Goal: Task Accomplishment & Management: Use online tool/utility

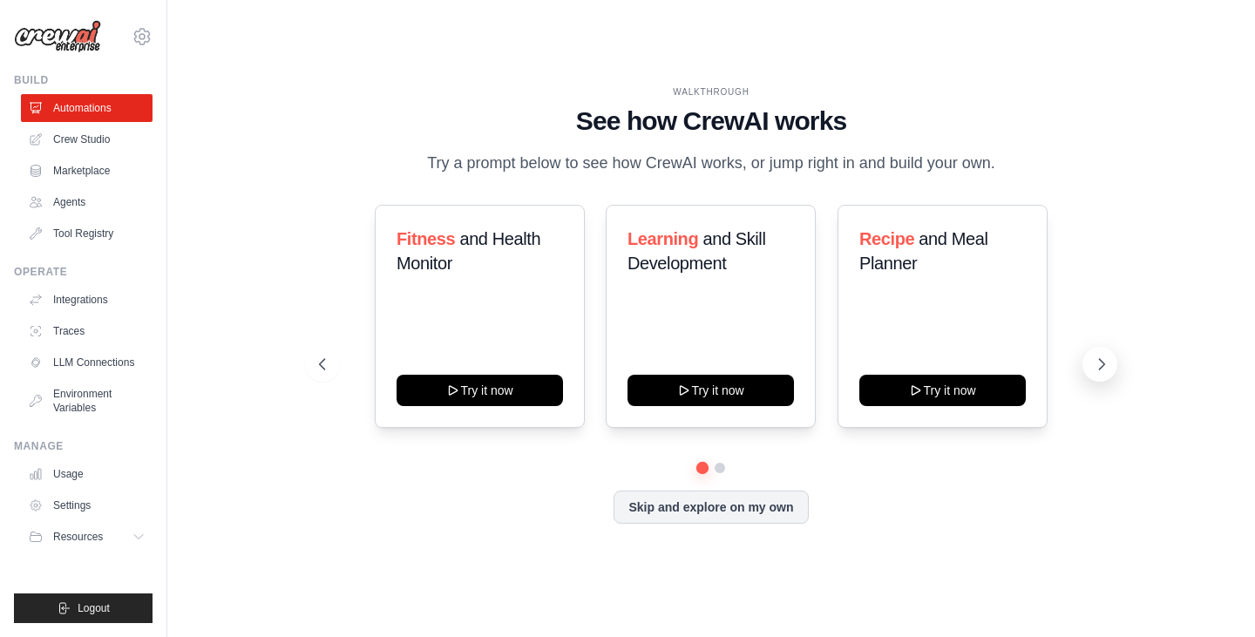
click at [1106, 356] on icon at bounding box center [1101, 364] width 17 height 17
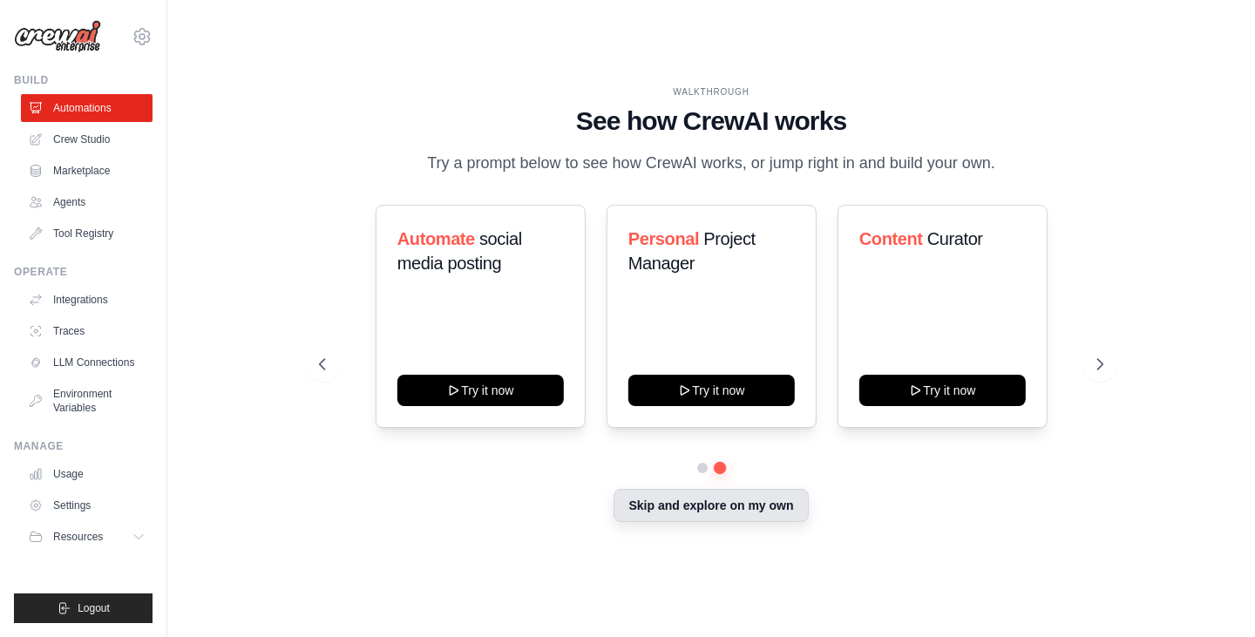
click at [756, 505] on button "Skip and explore on my own" at bounding box center [710, 505] width 194 height 33
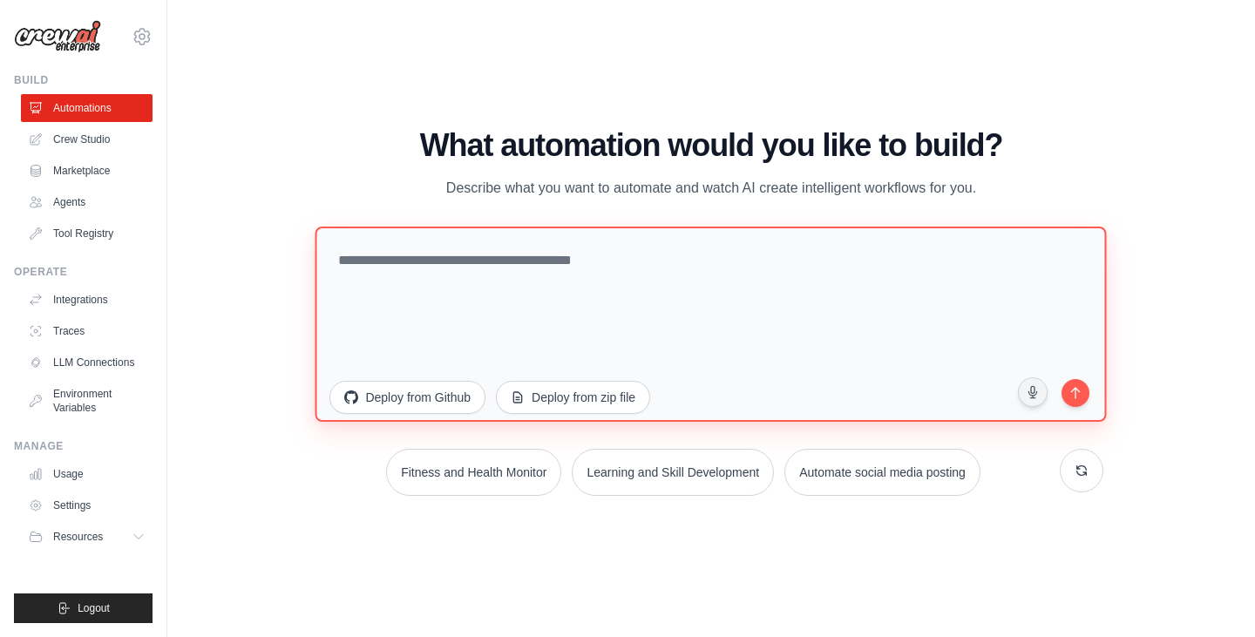
click at [677, 281] on textarea at bounding box center [710, 323] width 791 height 195
click at [586, 273] on textarea at bounding box center [710, 323] width 791 height 195
type textarea "*"
paste textarea "**********"
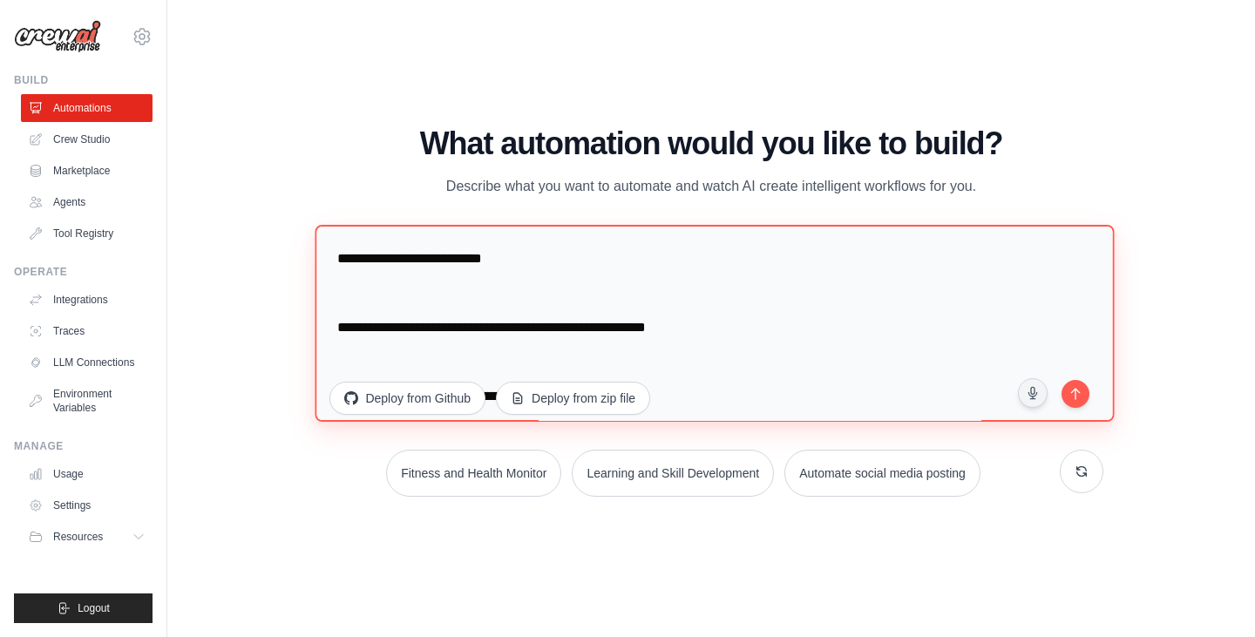
click at [336, 325] on textarea "**********" at bounding box center [714, 323] width 799 height 197
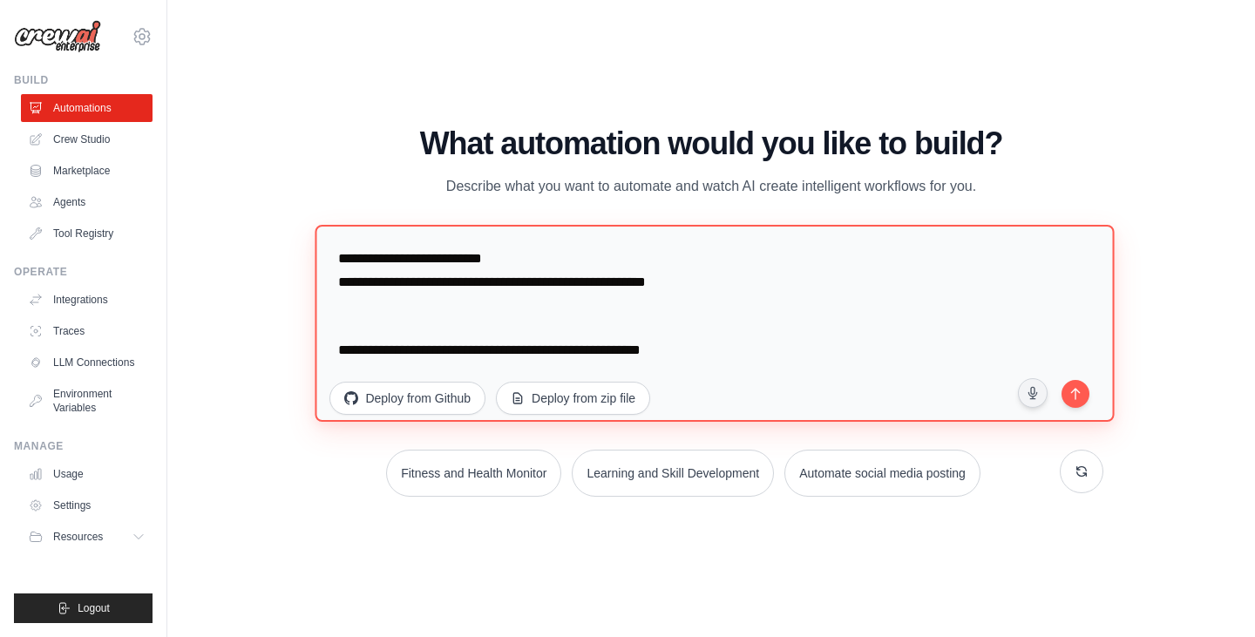
click at [335, 353] on textarea "**********" at bounding box center [714, 323] width 799 height 197
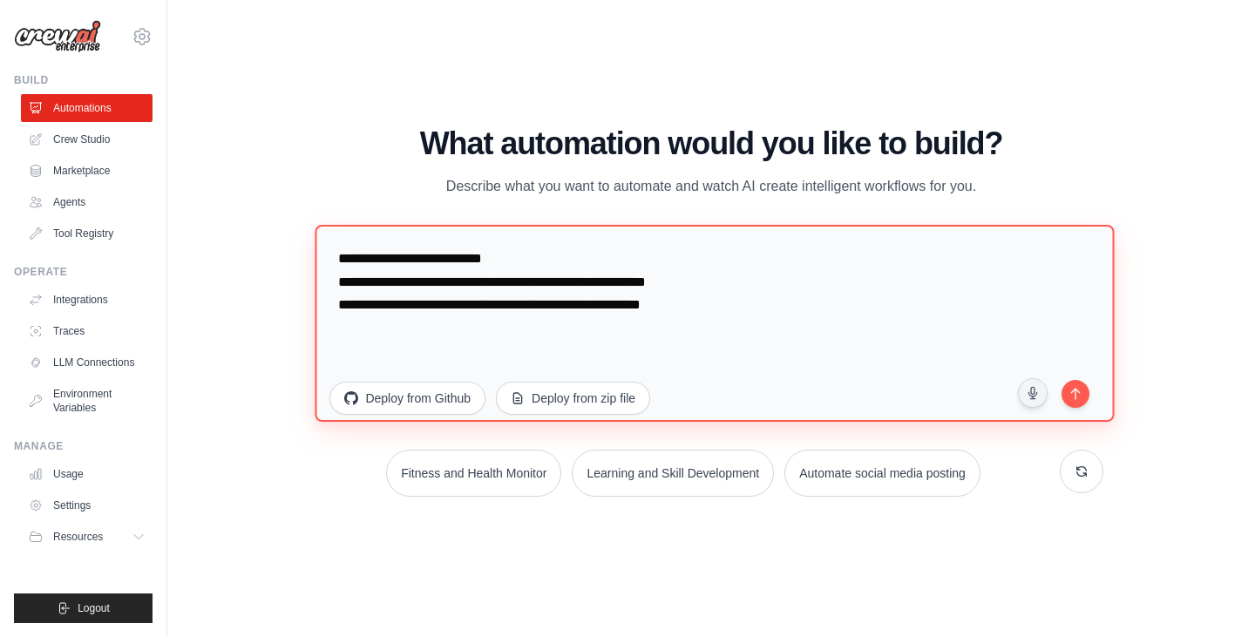
click at [667, 279] on textarea "**********" at bounding box center [714, 323] width 799 height 197
click at [687, 283] on textarea "**********" at bounding box center [714, 323] width 799 height 197
click at [674, 310] on textarea "**********" at bounding box center [714, 323] width 799 height 197
click at [678, 307] on textarea "**********" at bounding box center [714, 323] width 799 height 197
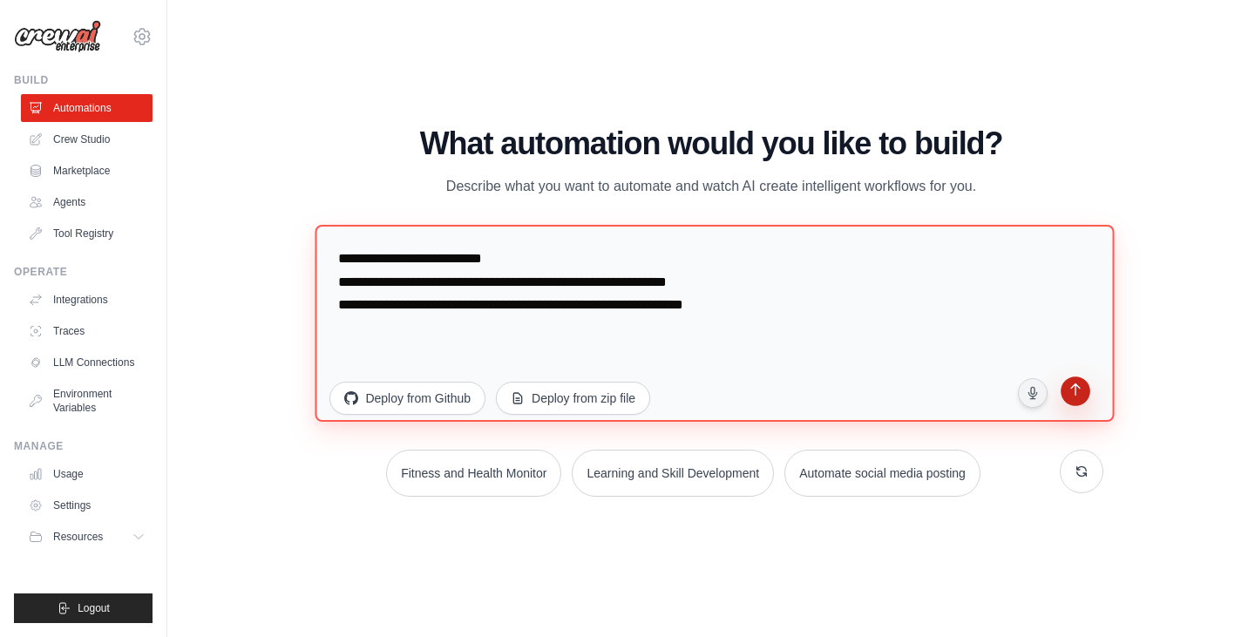
type textarea "**********"
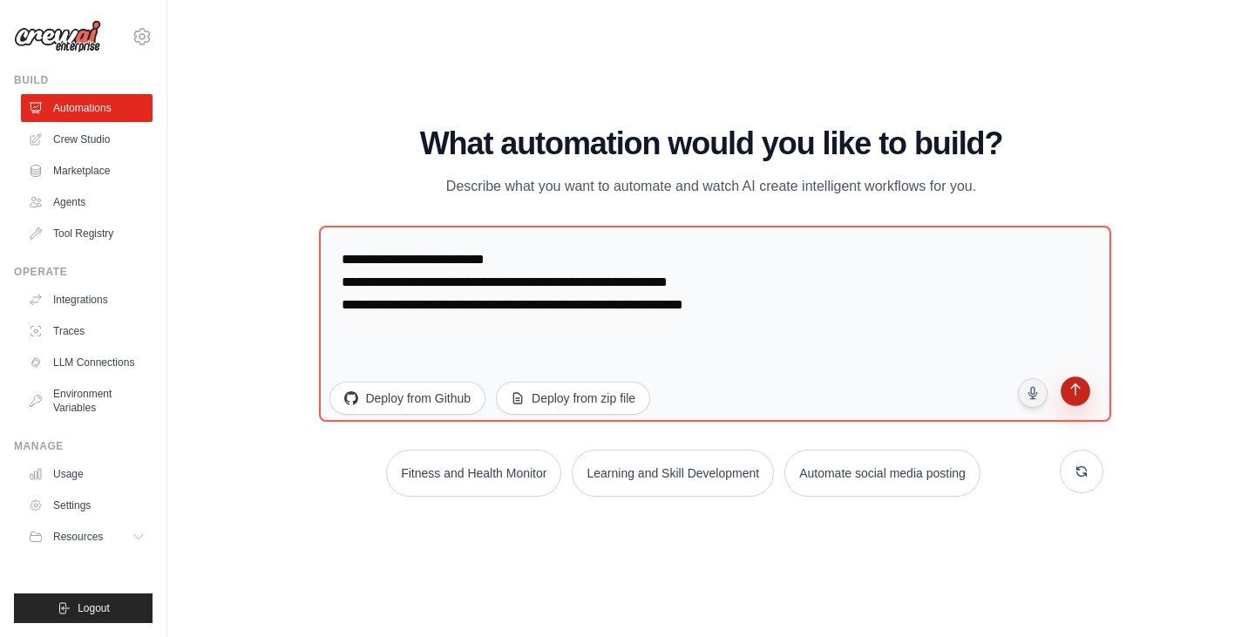
click at [1079, 396] on icon "submit" at bounding box center [1075, 392] width 18 height 18
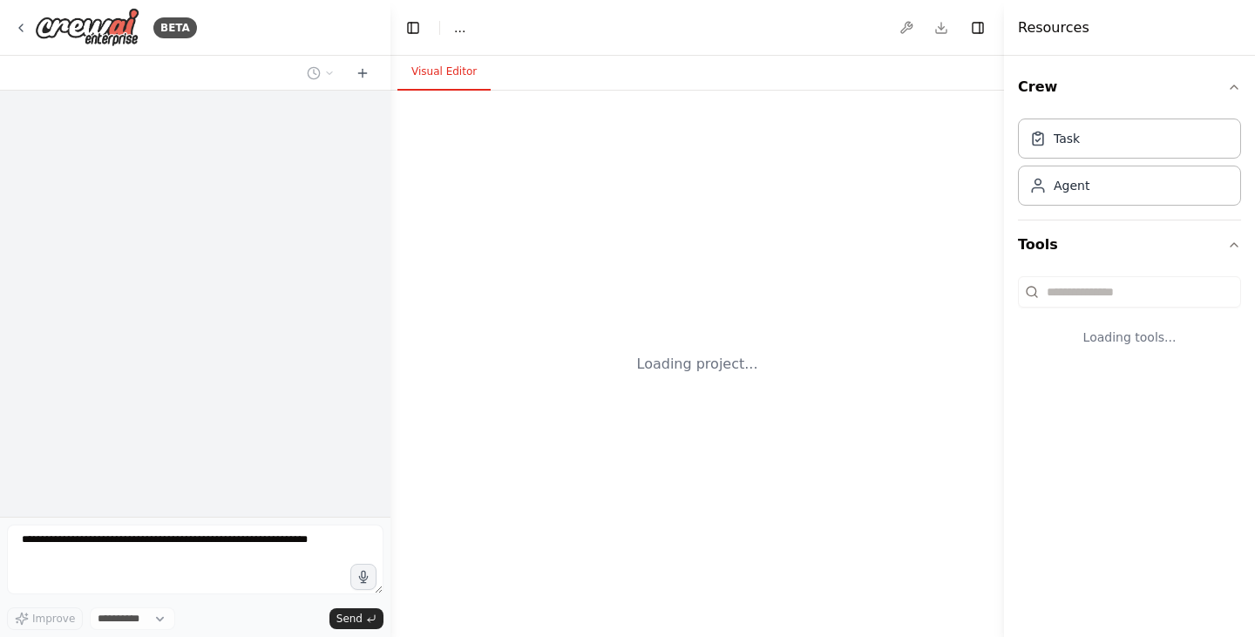
select select "****"
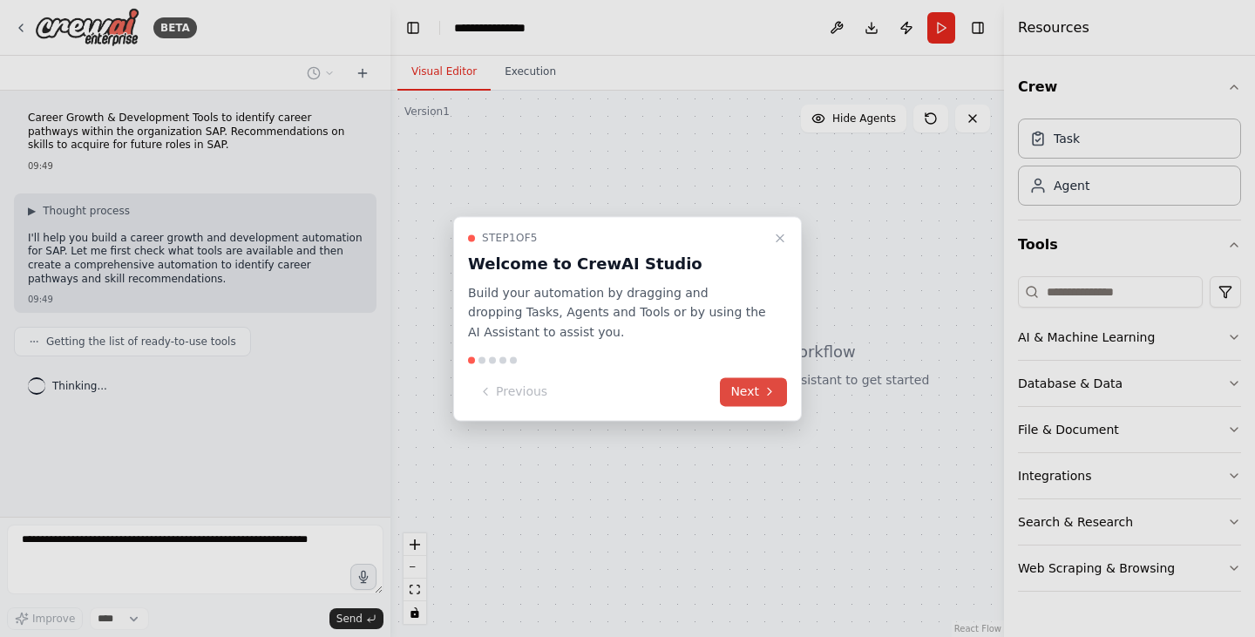
click at [769, 403] on button "Next" at bounding box center [753, 391] width 67 height 29
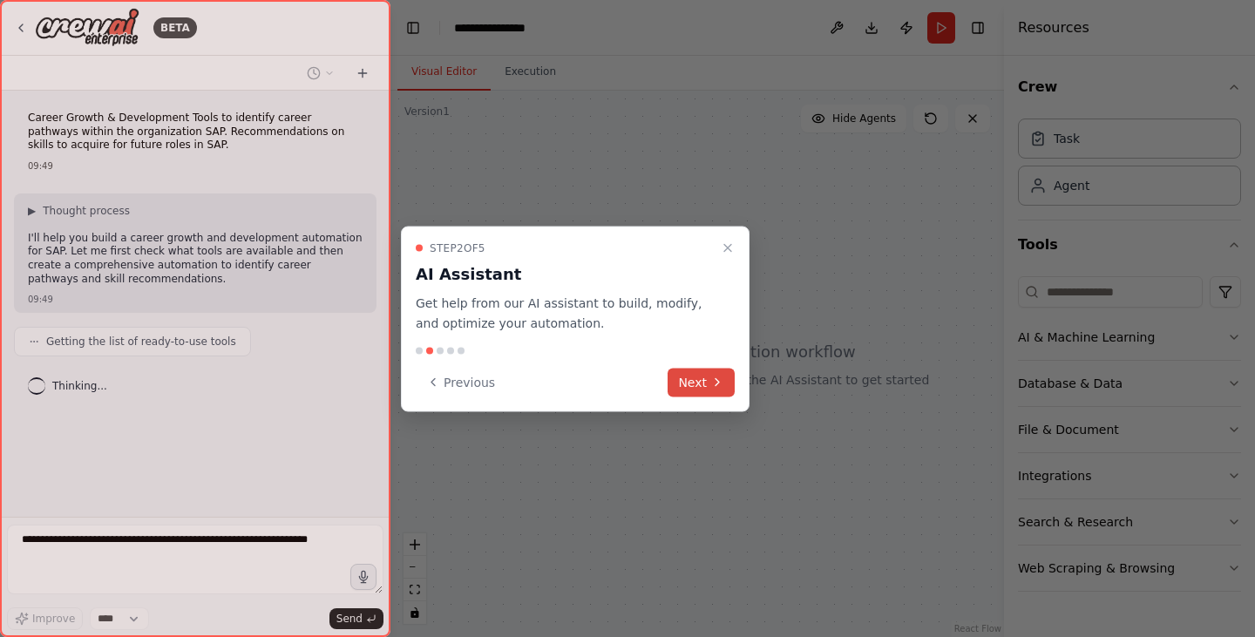
click at [720, 382] on icon at bounding box center [717, 383] width 14 height 14
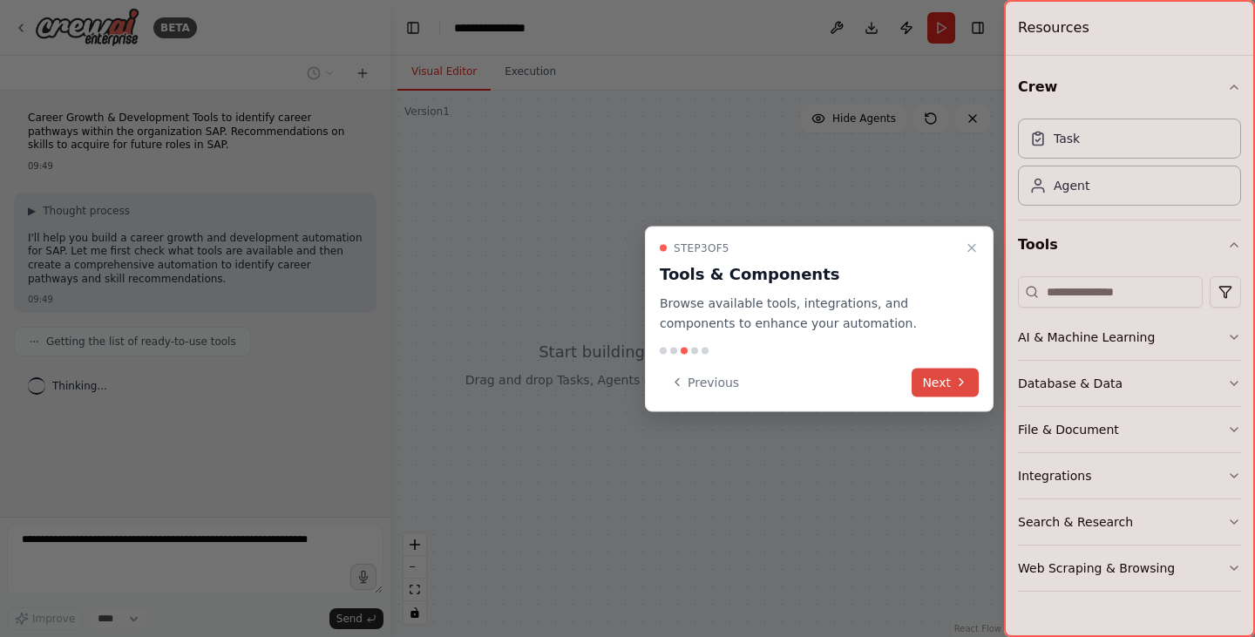
click at [951, 381] on button "Next" at bounding box center [944, 382] width 67 height 29
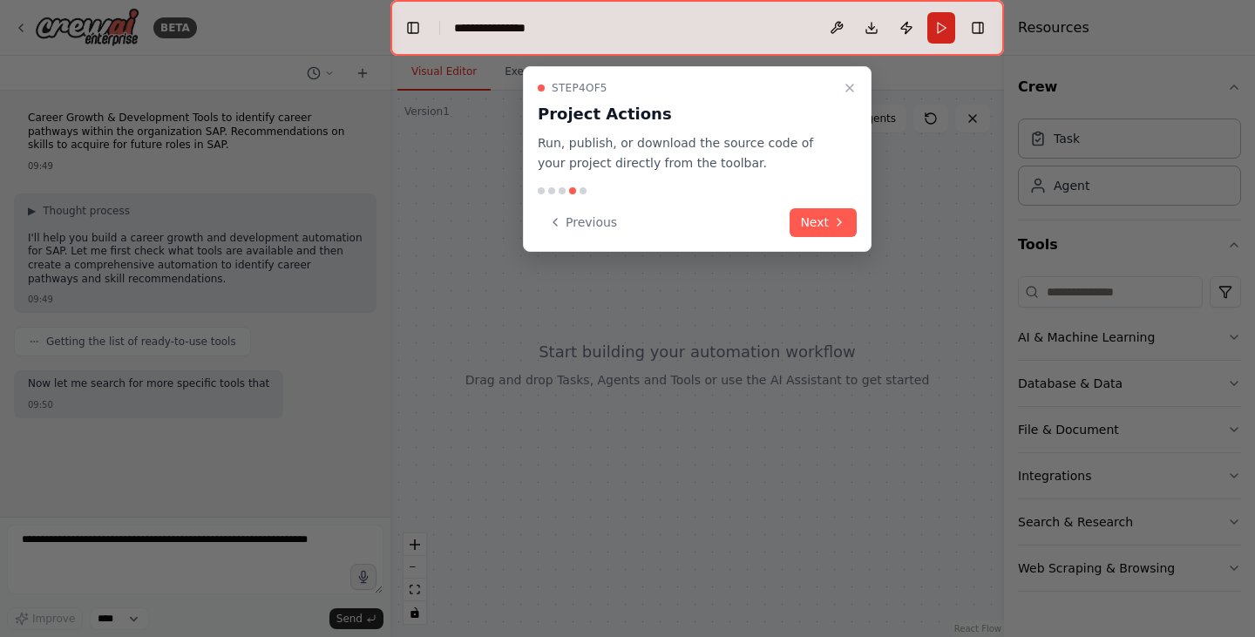
scroll to position [17, 0]
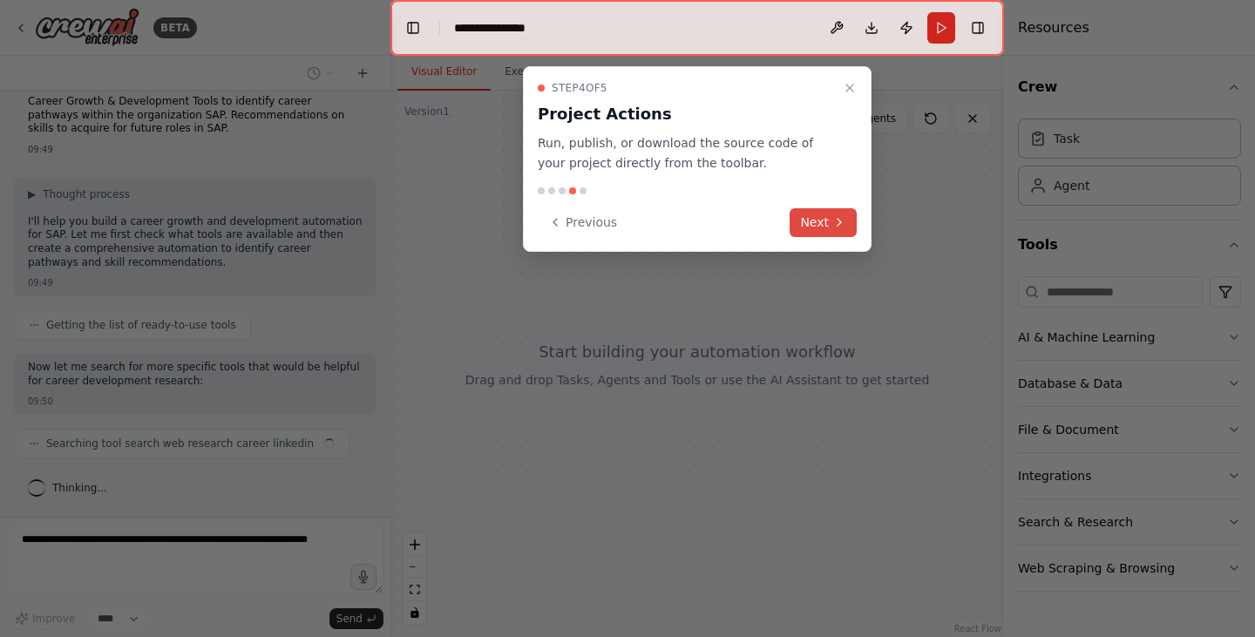
click at [812, 221] on button "Next" at bounding box center [822, 222] width 67 height 29
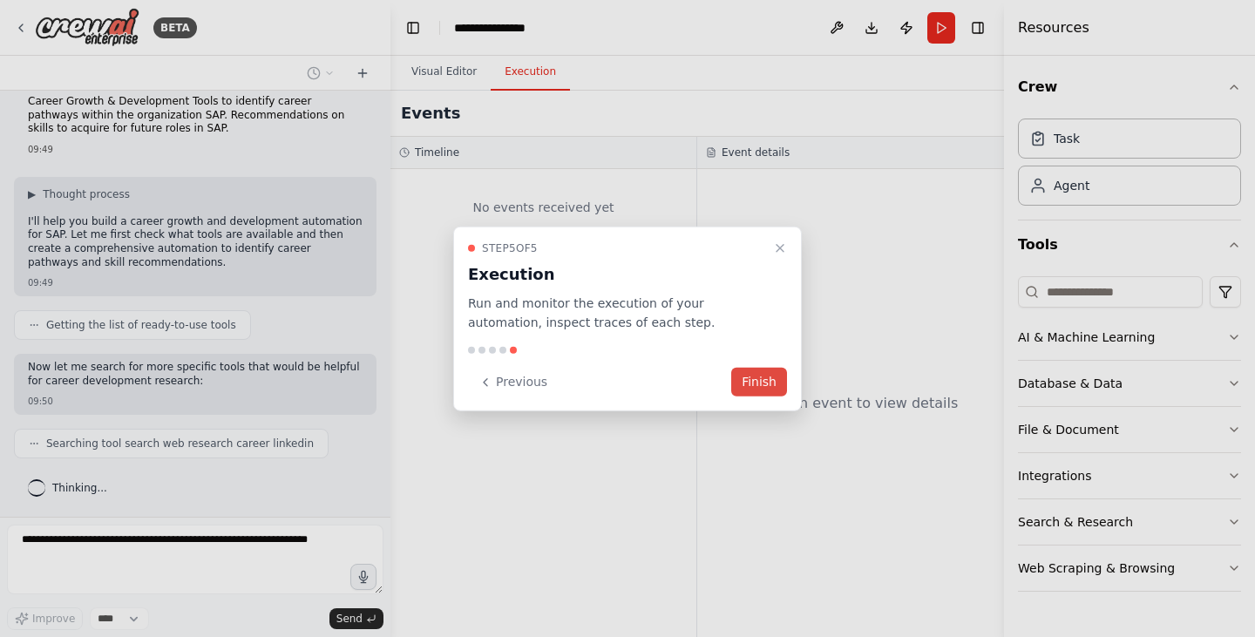
click at [769, 386] on button "Finish" at bounding box center [759, 382] width 56 height 29
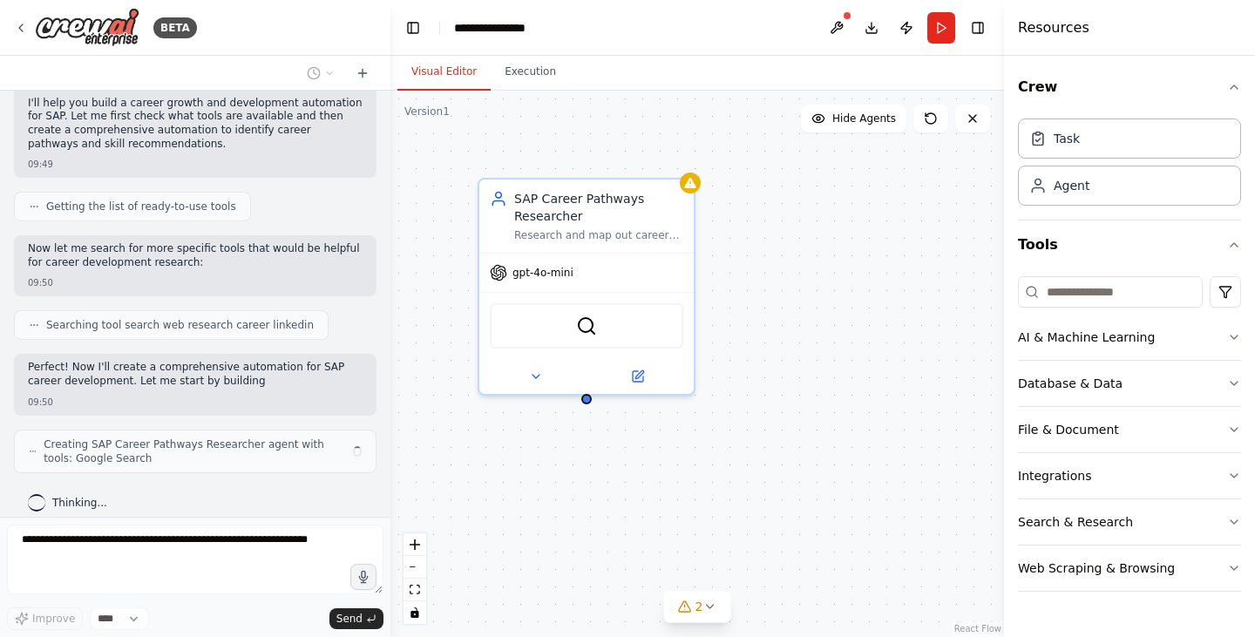
scroll to position [149, 0]
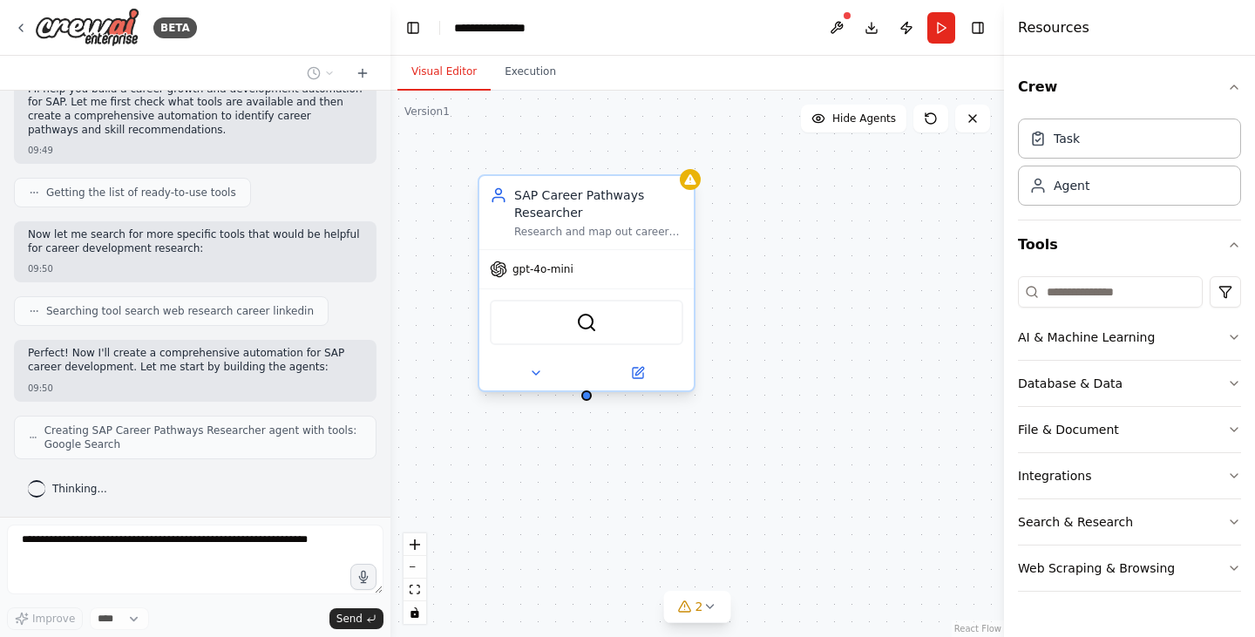
click at [548, 285] on div "gpt-4o-mini" at bounding box center [586, 269] width 214 height 38
click at [551, 278] on div "gpt-4o-mini" at bounding box center [586, 269] width 214 height 38
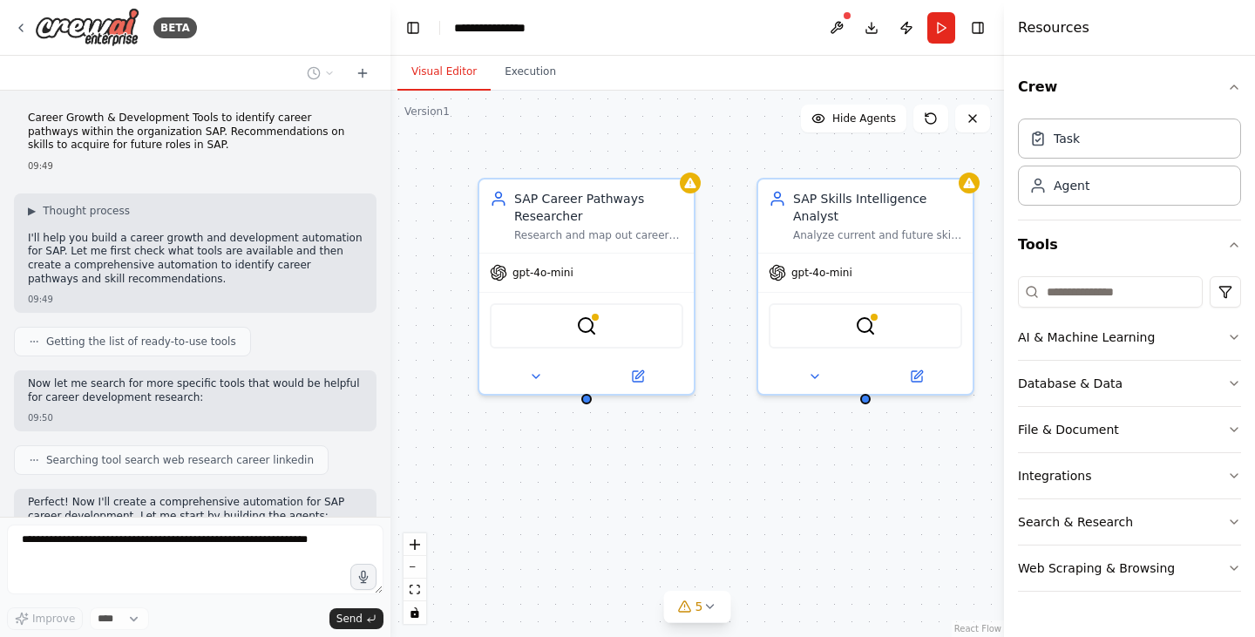
scroll to position [355, 0]
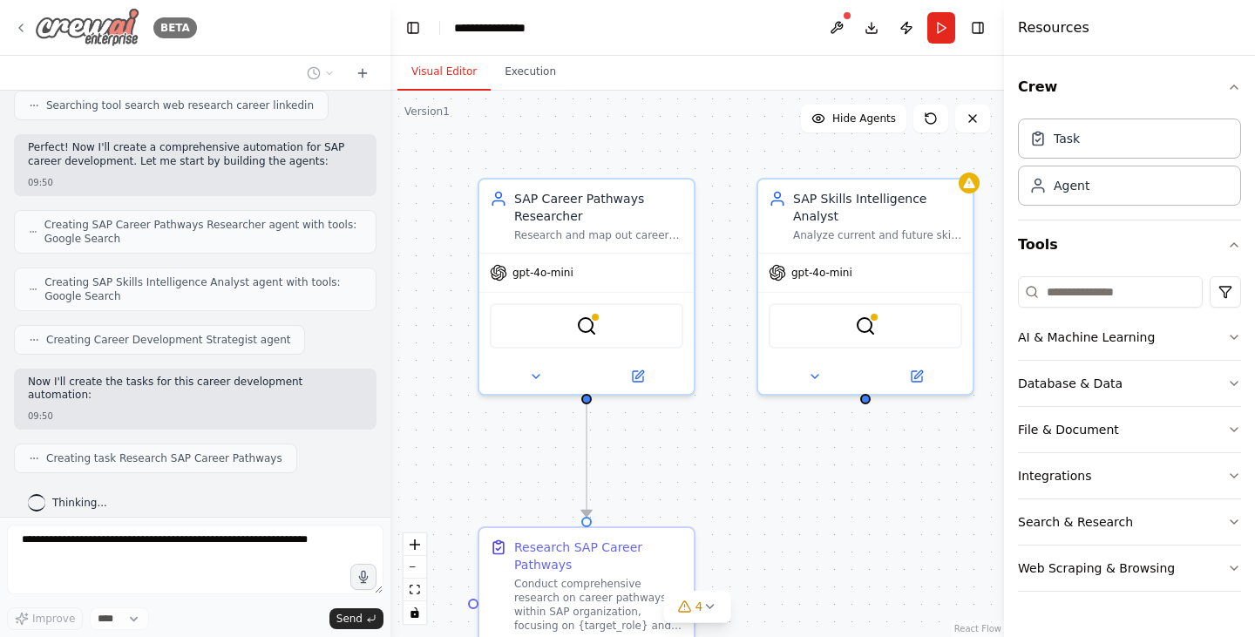
click at [15, 26] on icon at bounding box center [21, 28] width 14 height 14
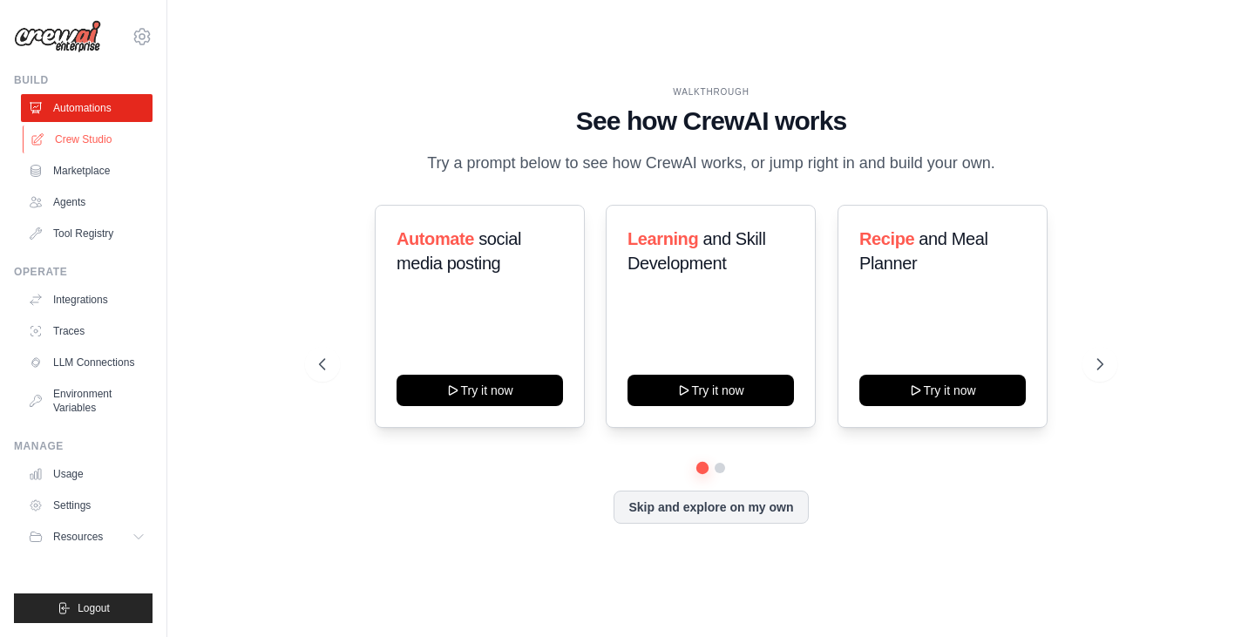
click at [106, 148] on link "Crew Studio" at bounding box center [89, 139] width 132 height 28
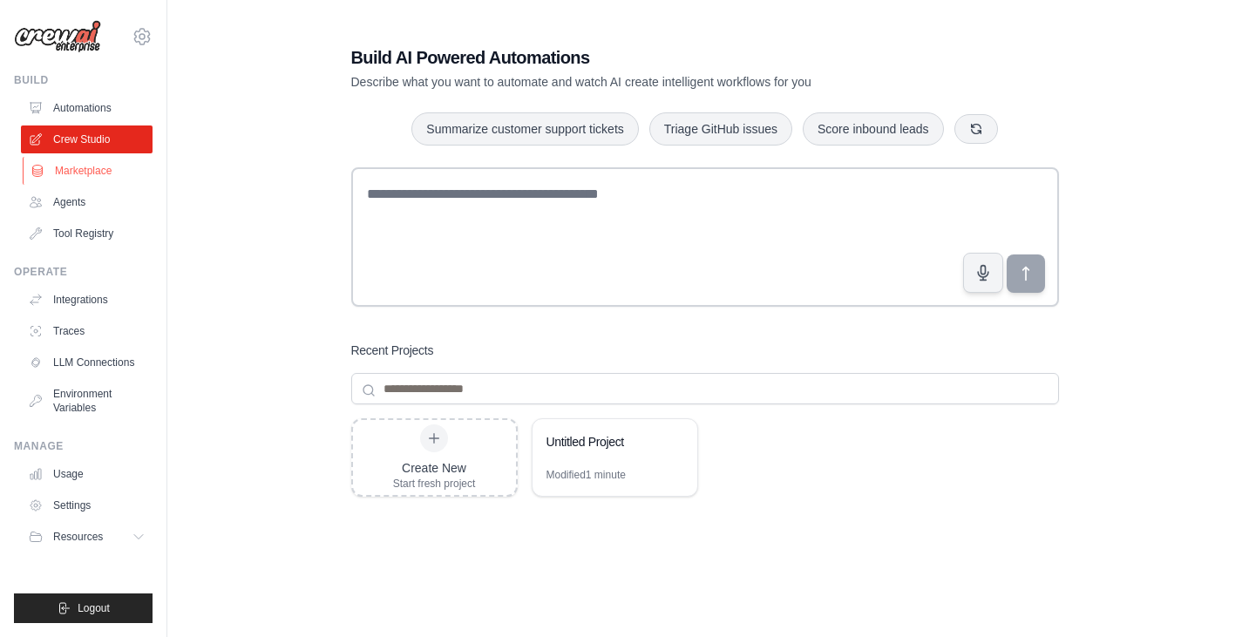
click at [104, 159] on link "Marketplace" at bounding box center [89, 171] width 132 height 28
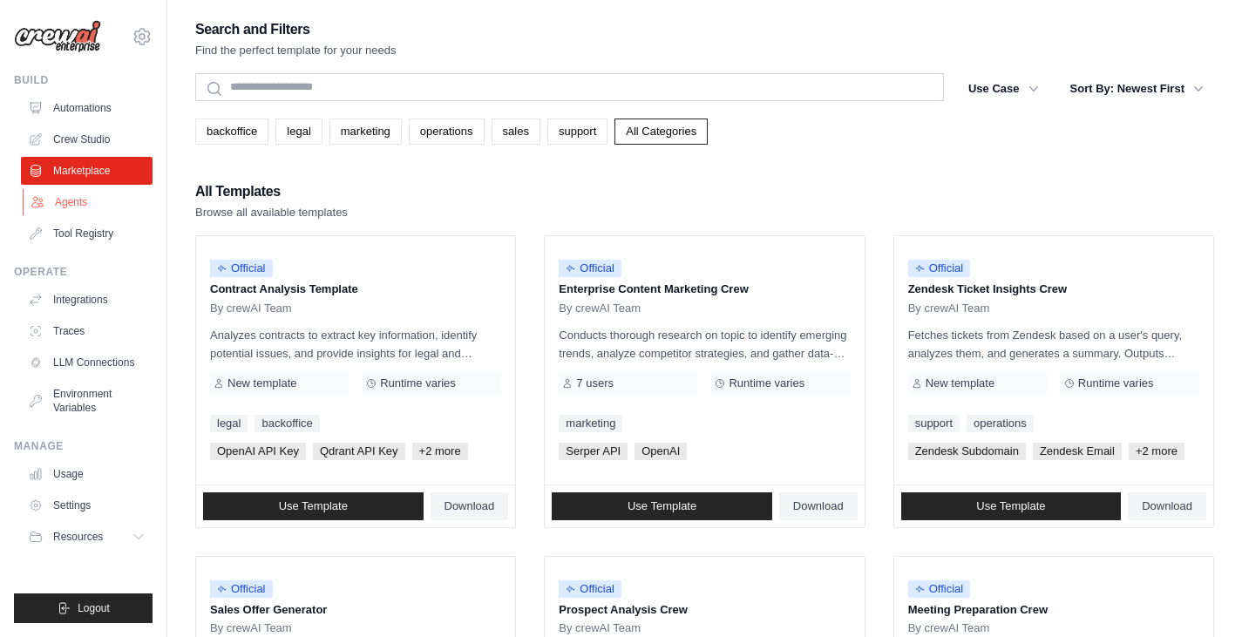
click at [83, 209] on link "Agents" at bounding box center [89, 202] width 132 height 28
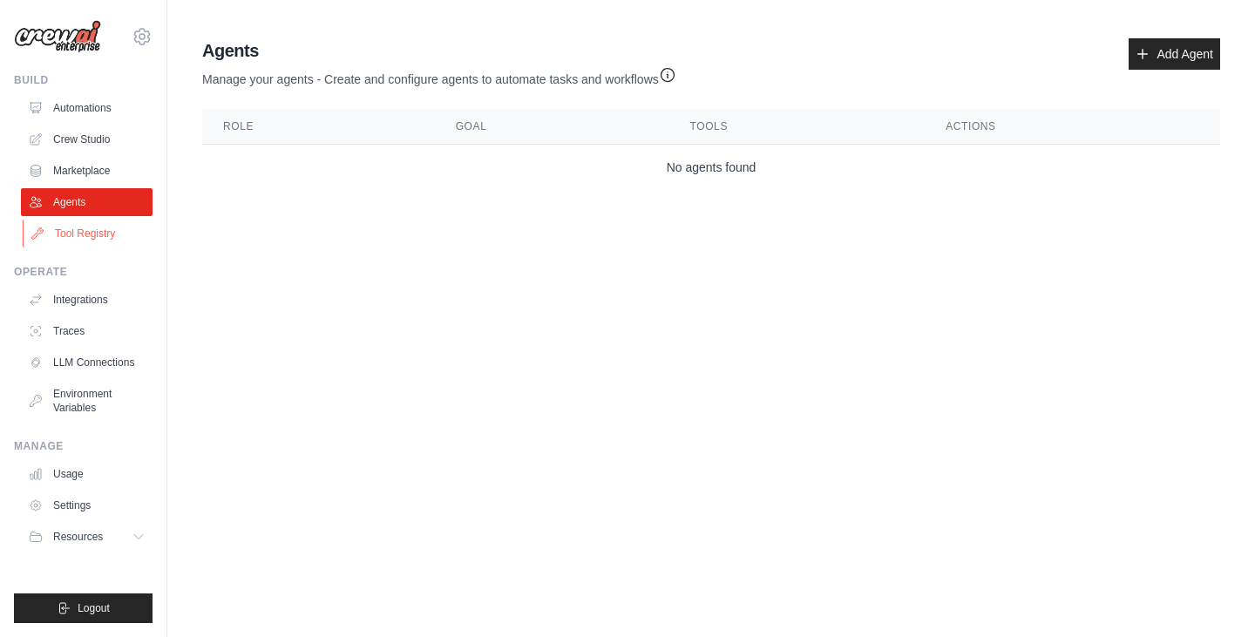
click at [89, 229] on link "Tool Registry" at bounding box center [89, 234] width 132 height 28
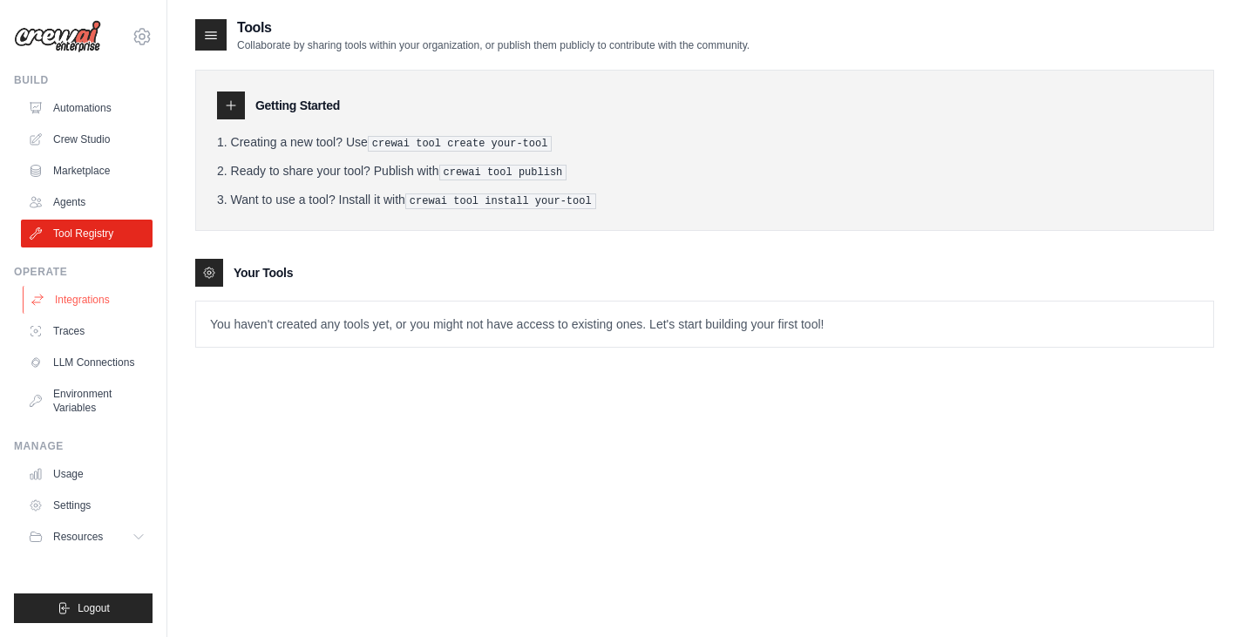
click at [128, 302] on link "Integrations" at bounding box center [89, 300] width 132 height 28
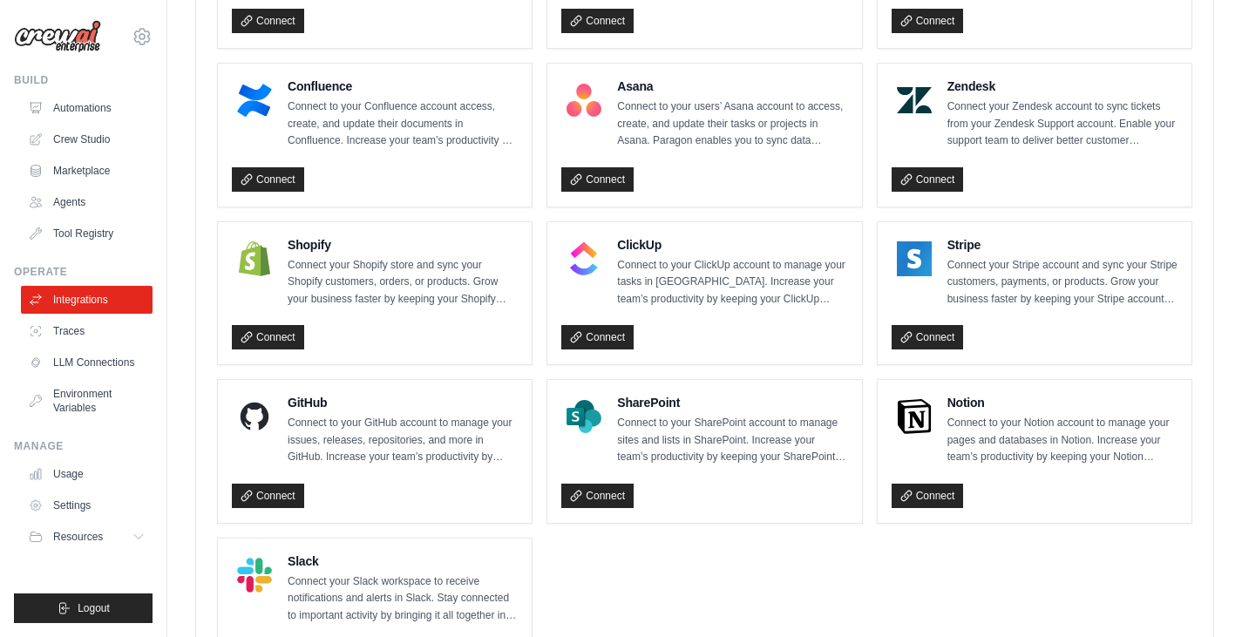
scroll to position [1207, 0]
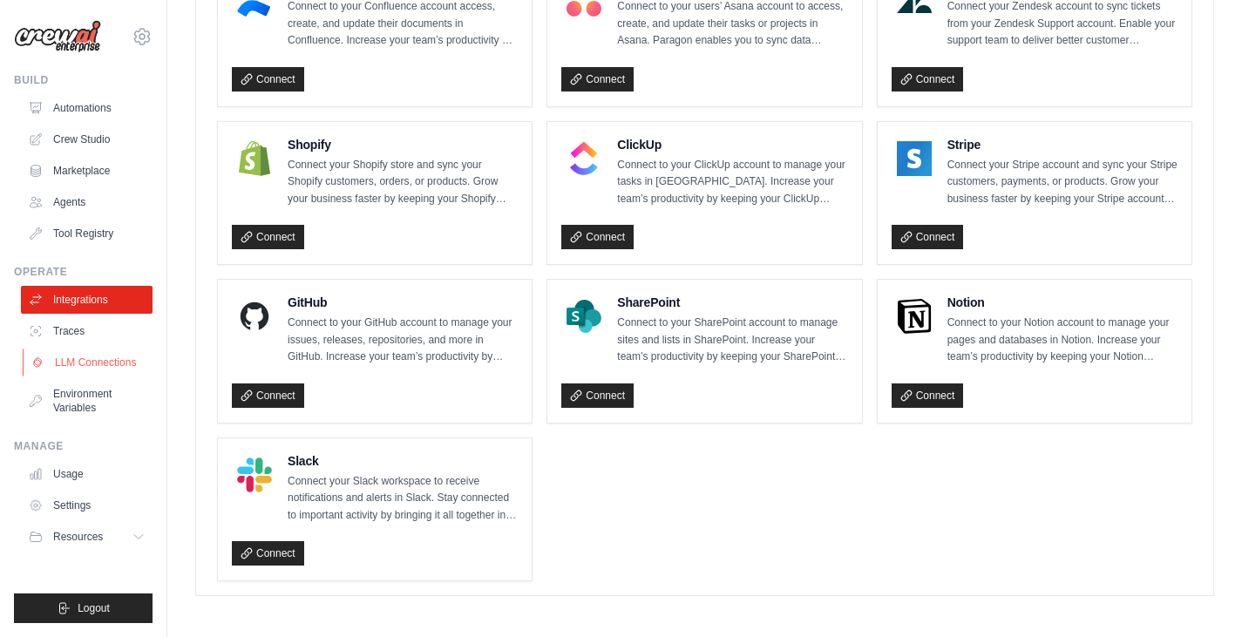
click at [96, 371] on link "LLM Connections" at bounding box center [89, 363] width 132 height 28
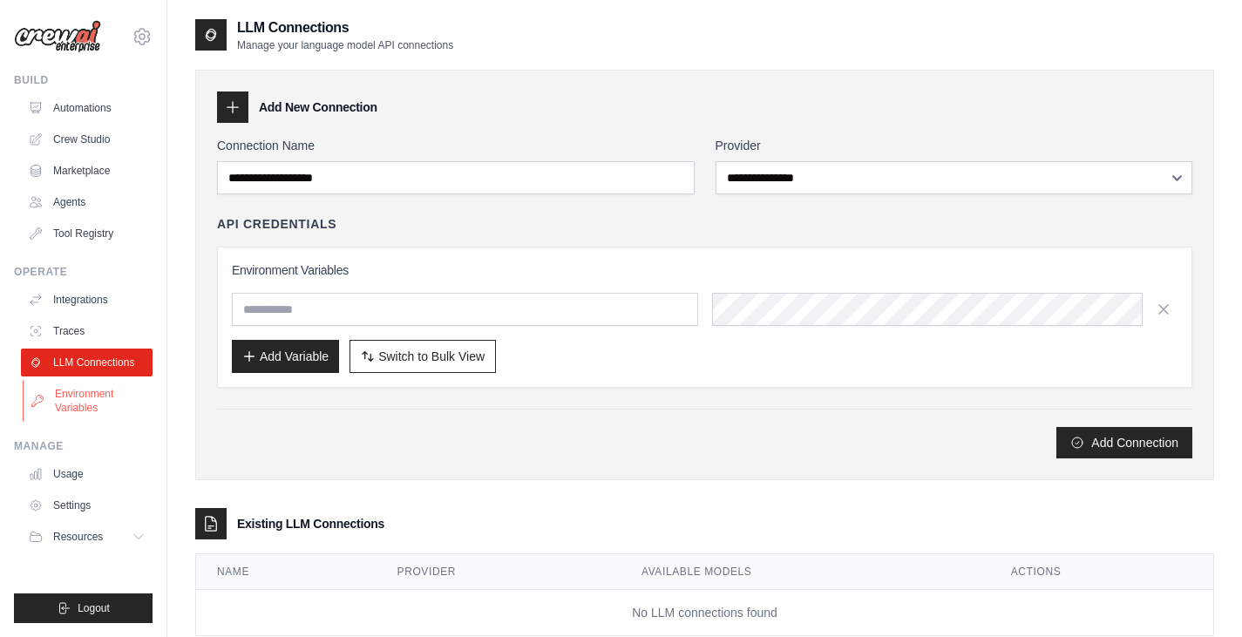
click at [93, 402] on link "Environment Variables" at bounding box center [89, 401] width 132 height 42
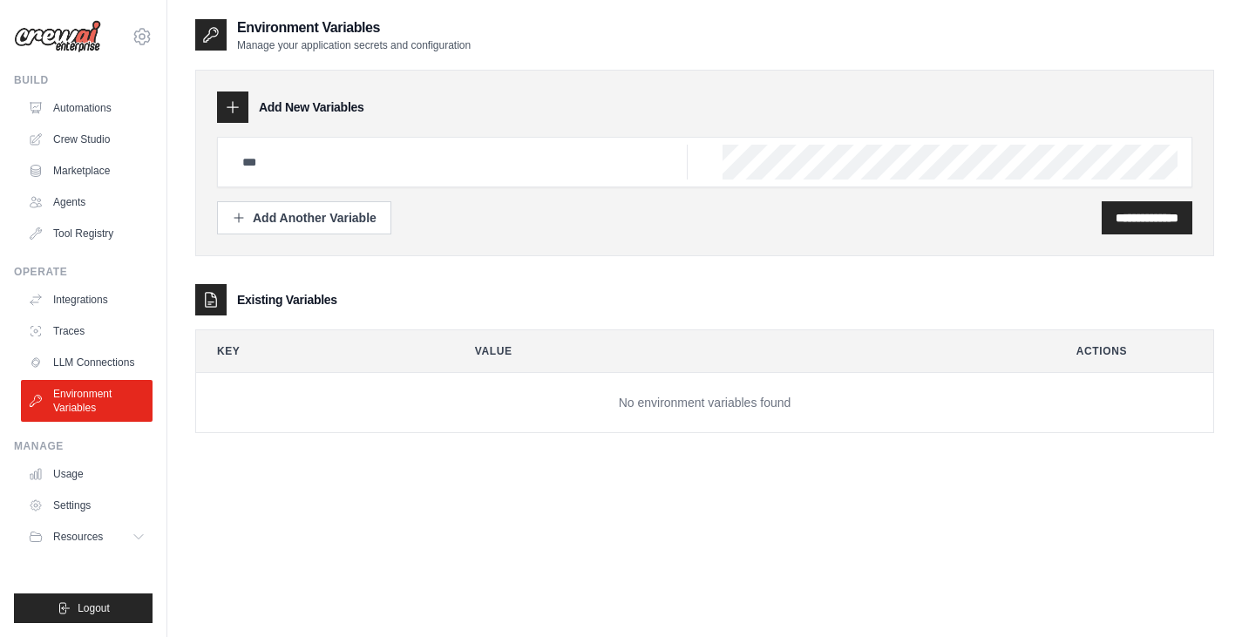
scroll to position [35, 0]
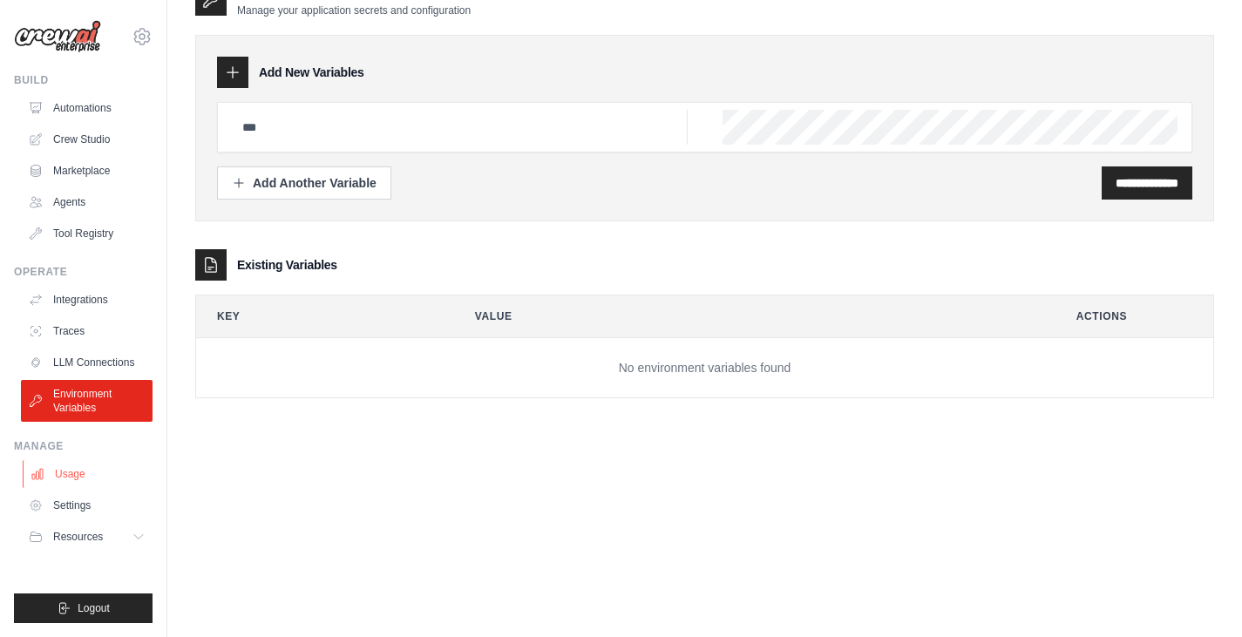
click at [85, 467] on link "Usage" at bounding box center [89, 474] width 132 height 28
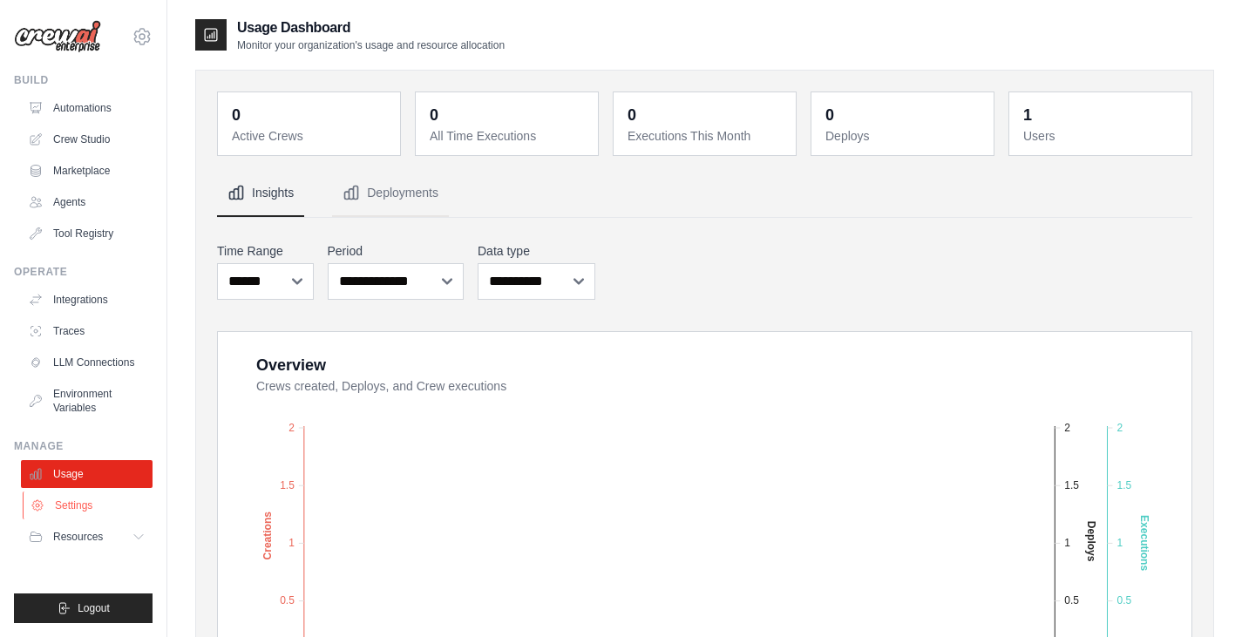
click at [90, 506] on link "Settings" at bounding box center [89, 505] width 132 height 28
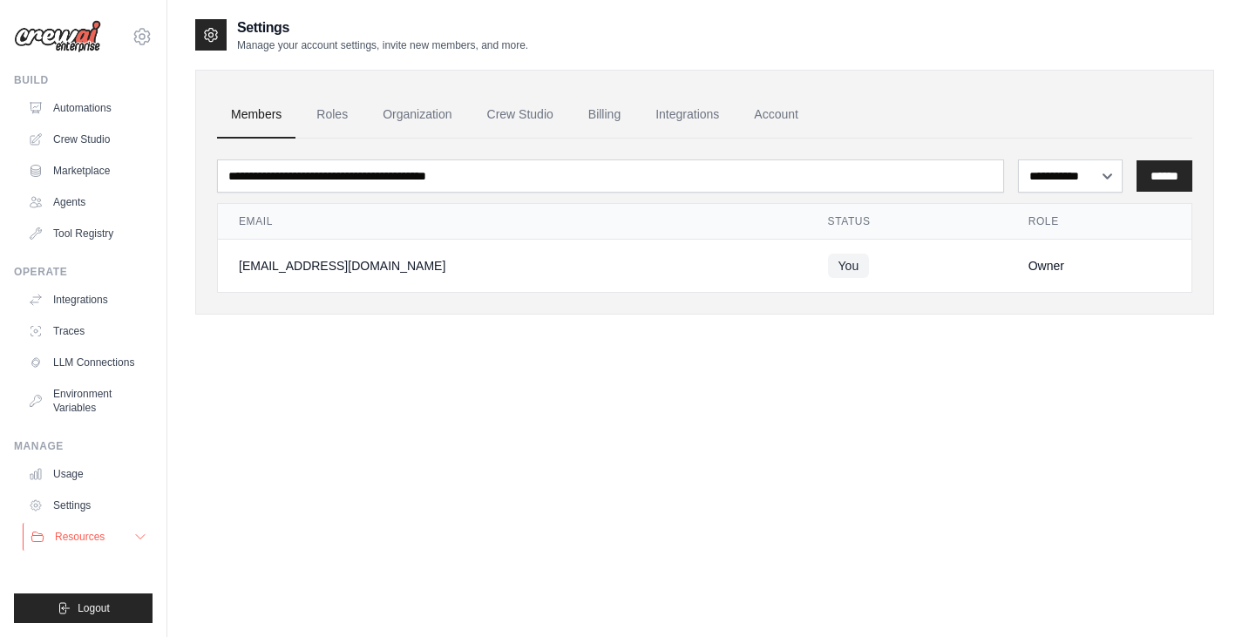
click at [88, 532] on span "Resources" at bounding box center [80, 537] width 50 height 14
click at [71, 15] on div "vonatanisha123@gmail.com Settings" at bounding box center [83, 28] width 139 height 56
click at [140, 35] on icon at bounding box center [141, 36] width 5 height 5
click at [245, 350] on div "**********" at bounding box center [704, 335] width 1019 height 637
click at [95, 112] on link "Automations" at bounding box center [89, 108] width 132 height 28
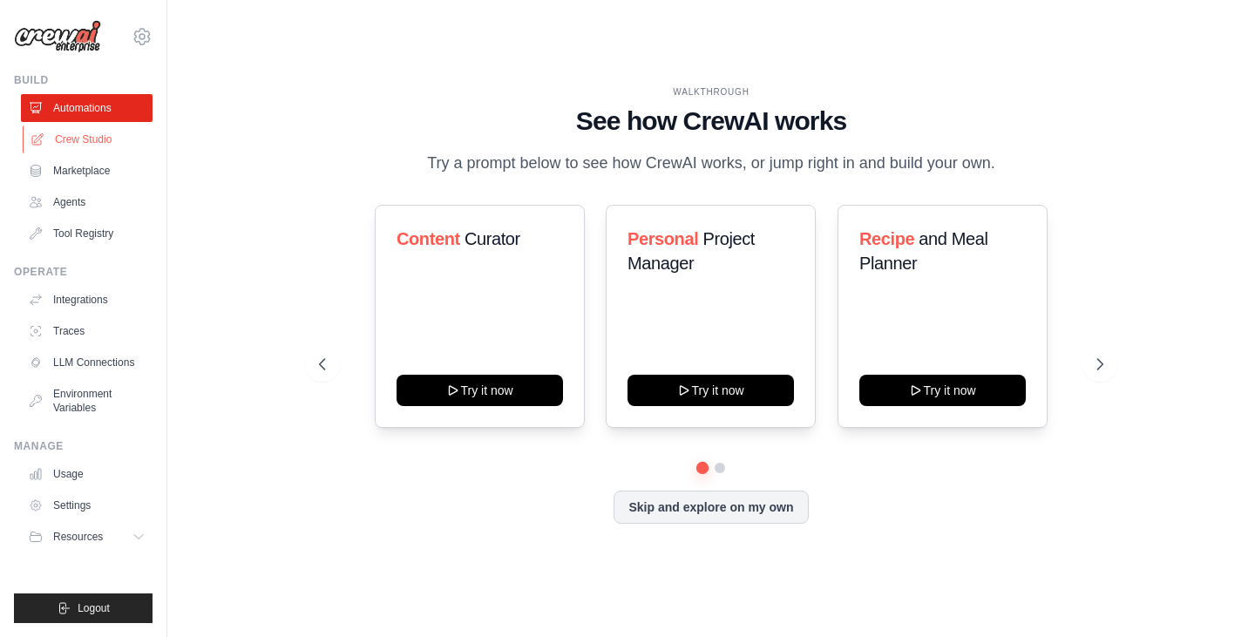
click at [98, 130] on link "Crew Studio" at bounding box center [89, 139] width 132 height 28
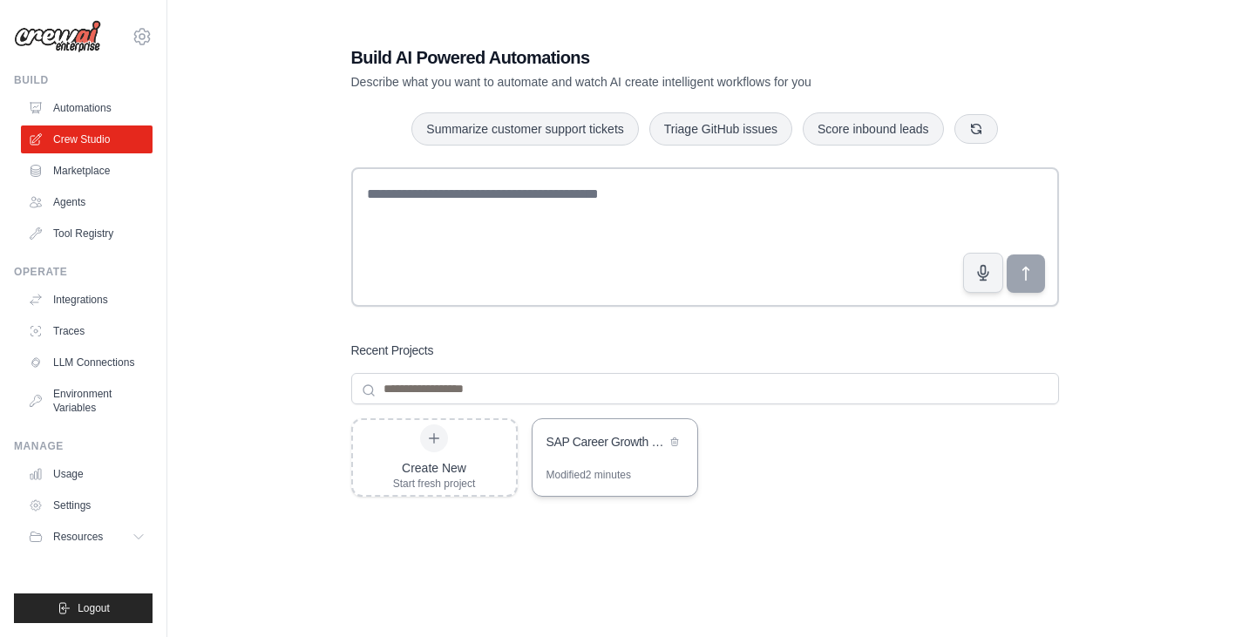
click at [614, 445] on div "SAP Career Growth & Development Advisor" at bounding box center [605, 441] width 119 height 17
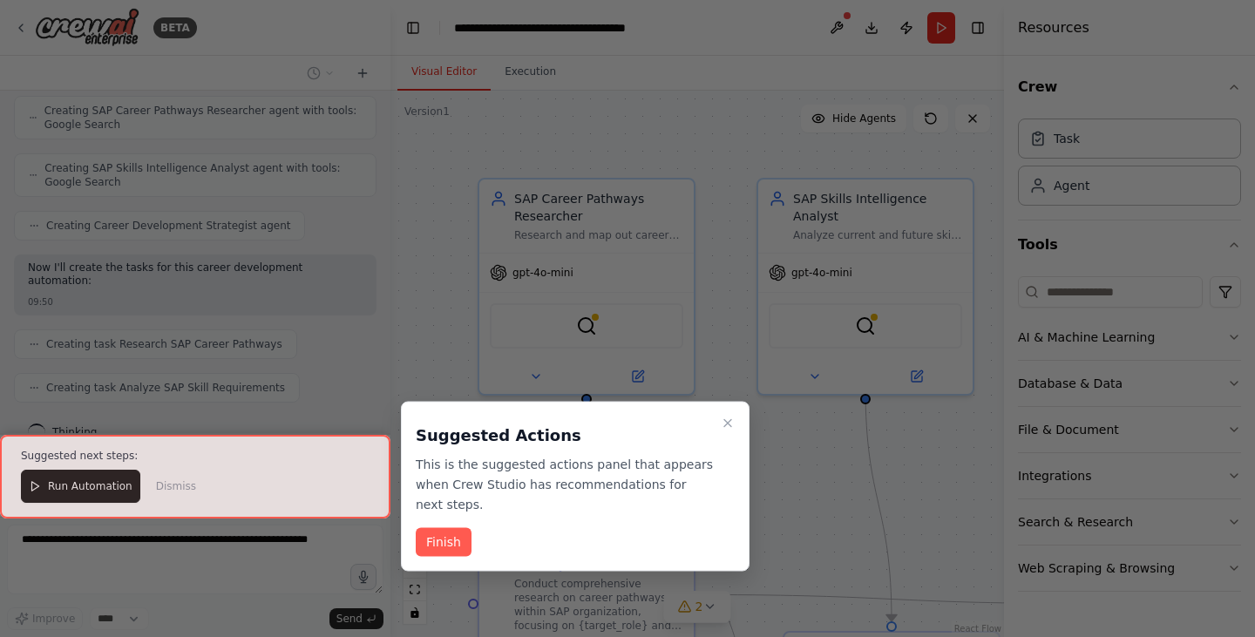
scroll to position [482, 0]
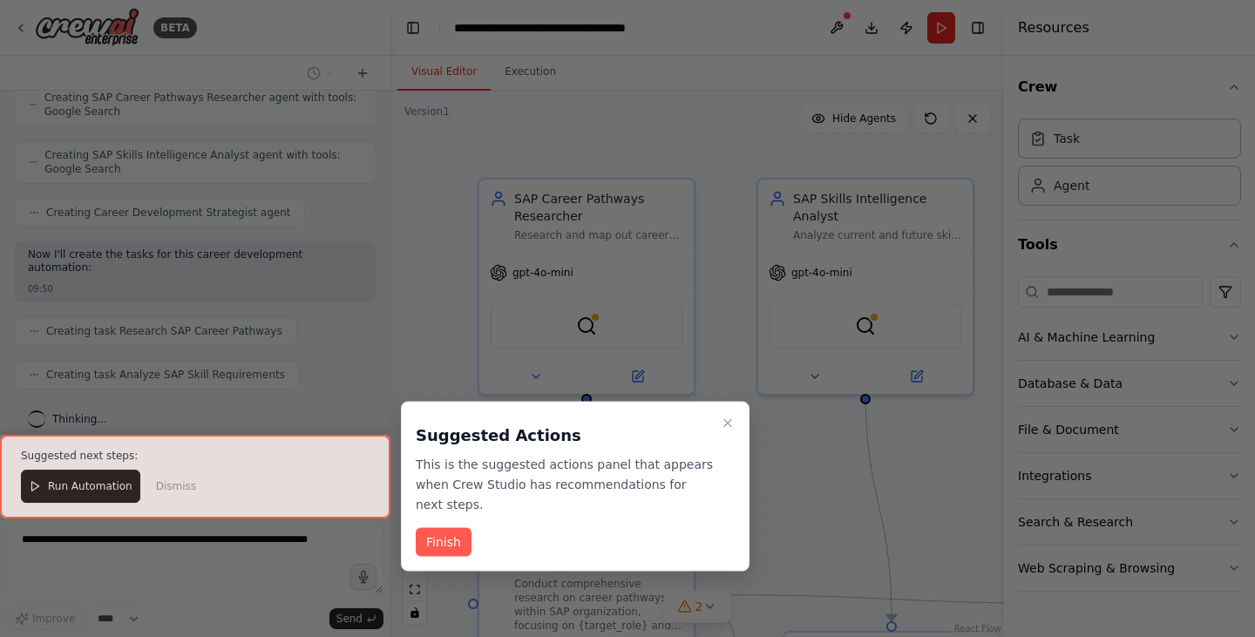
click at [53, 491] on div at bounding box center [195, 477] width 390 height 84
click at [444, 528] on button "Finish" at bounding box center [444, 542] width 56 height 29
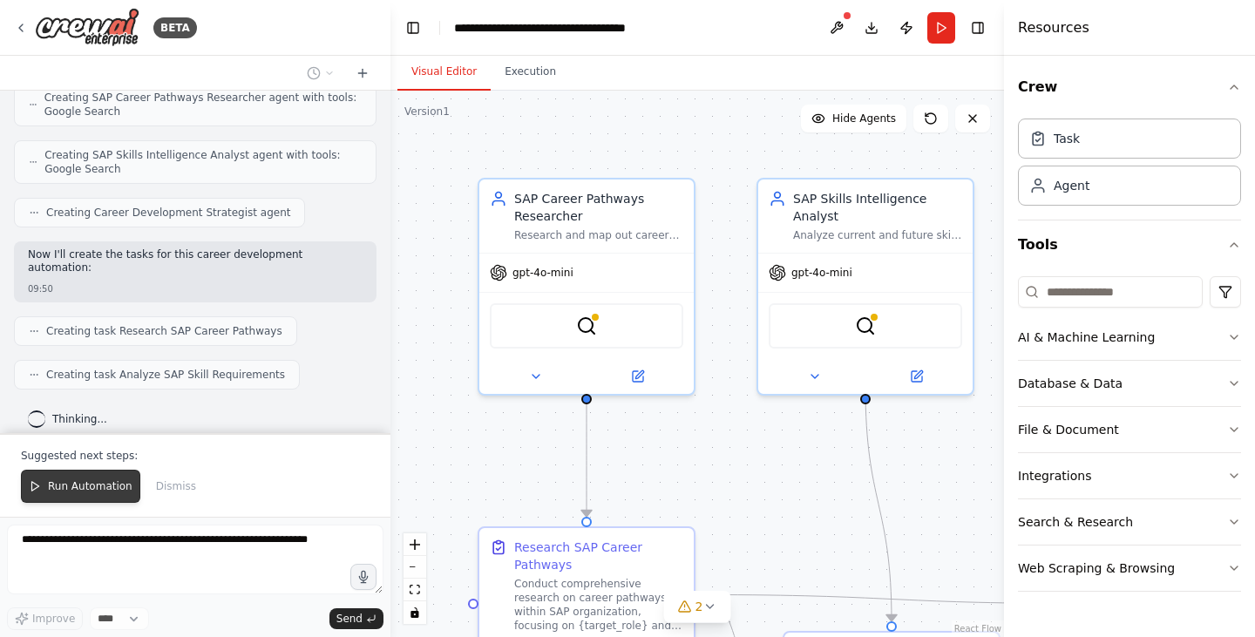
click at [78, 478] on button "Run Automation" at bounding box center [80, 486] width 119 height 33
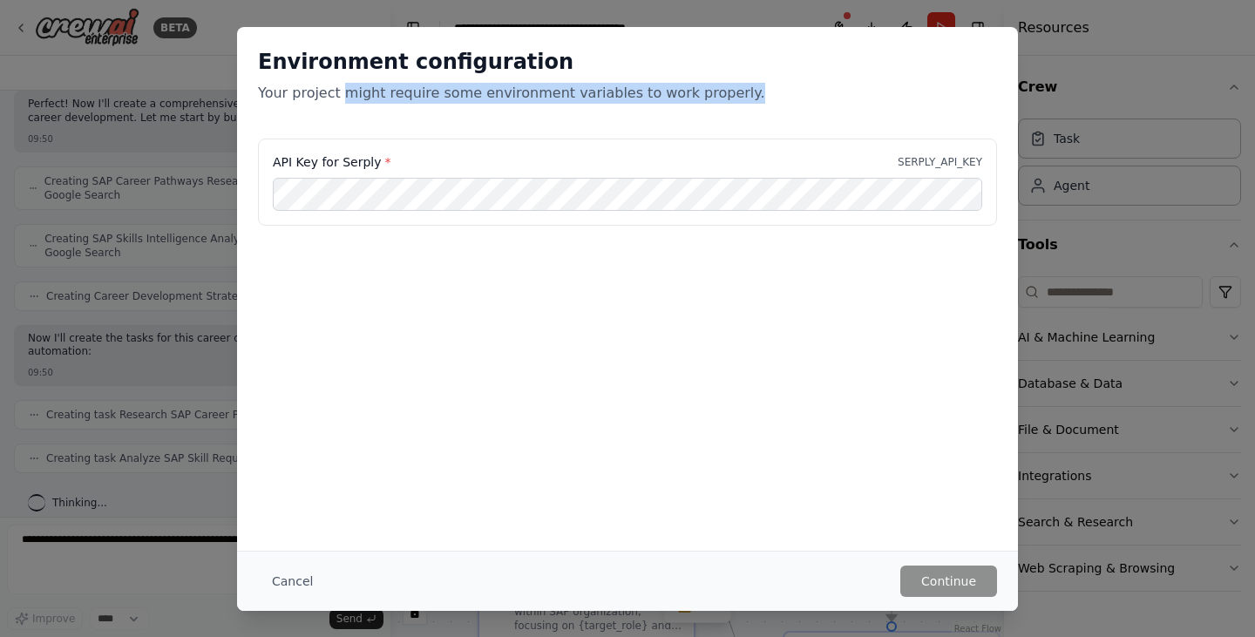
drag, startPoint x: 341, startPoint y: 98, endPoint x: 731, endPoint y: 103, distance: 390.4
click at [731, 103] on div "Environment configuration Your project might require some environment variables…" at bounding box center [627, 83] width 781 height 112
click at [599, 280] on div "API Key for Serply * SERPLY_API_KEY" at bounding box center [627, 226] width 781 height 174
click at [340, 157] on label "API Key for Serply *" at bounding box center [332, 161] width 118 height 17
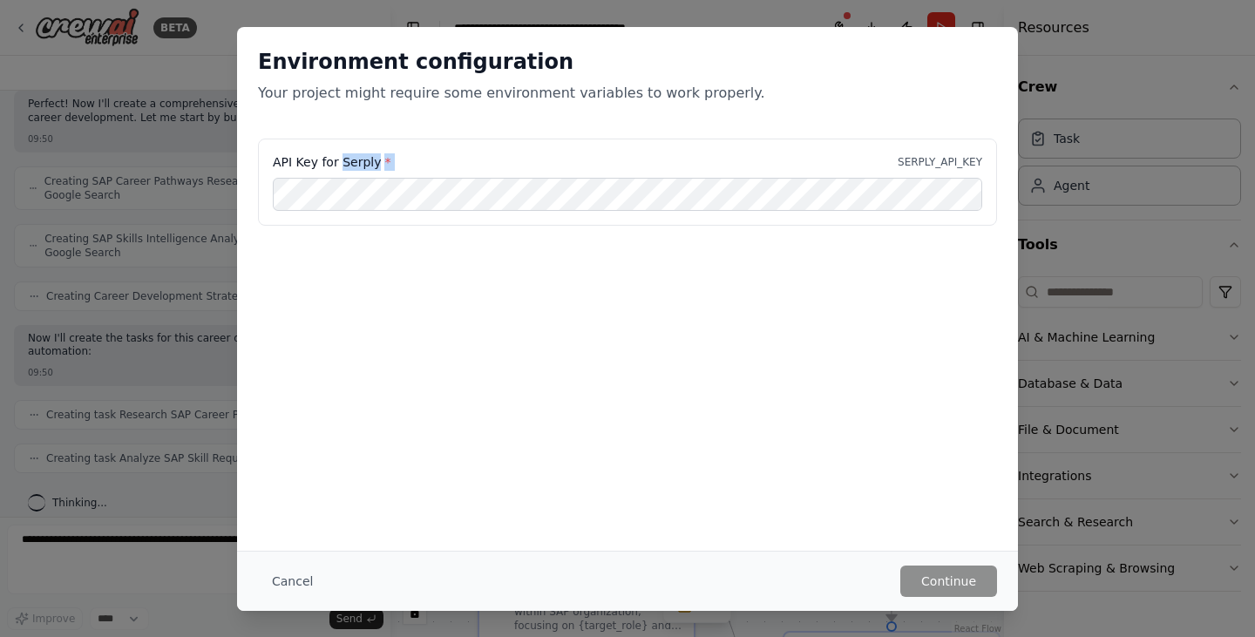
drag, startPoint x: 340, startPoint y: 157, endPoint x: 394, endPoint y: 158, distance: 54.0
click at [394, 158] on div "API Key for Serply * SERPLY_API_KEY" at bounding box center [627, 161] width 709 height 17
click at [280, 582] on button "Cancel" at bounding box center [292, 581] width 69 height 31
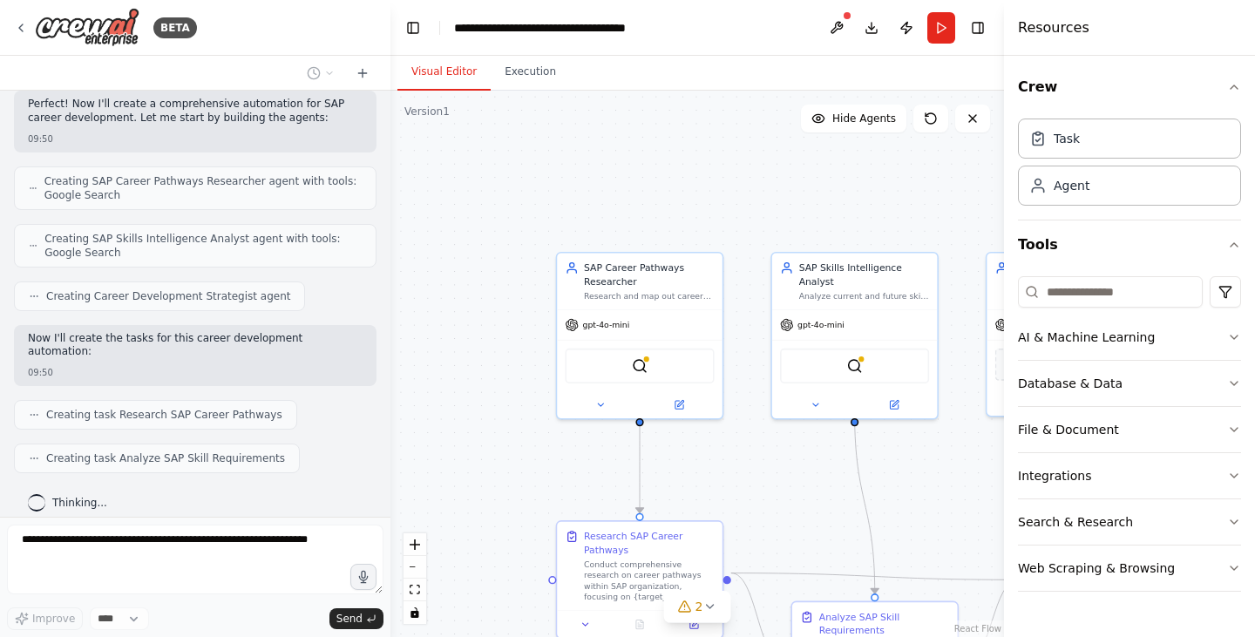
drag, startPoint x: 818, startPoint y: 500, endPoint x: 728, endPoint y: 360, distance: 166.5
drag, startPoint x: 728, startPoint y: 360, endPoint x: 816, endPoint y: 461, distance: 134.0
click at [816, 461] on div ".deletable-edge-delete-btn { width: 20px; height: 20px; border: 0px solid #ffff…" at bounding box center [696, 364] width 613 height 546
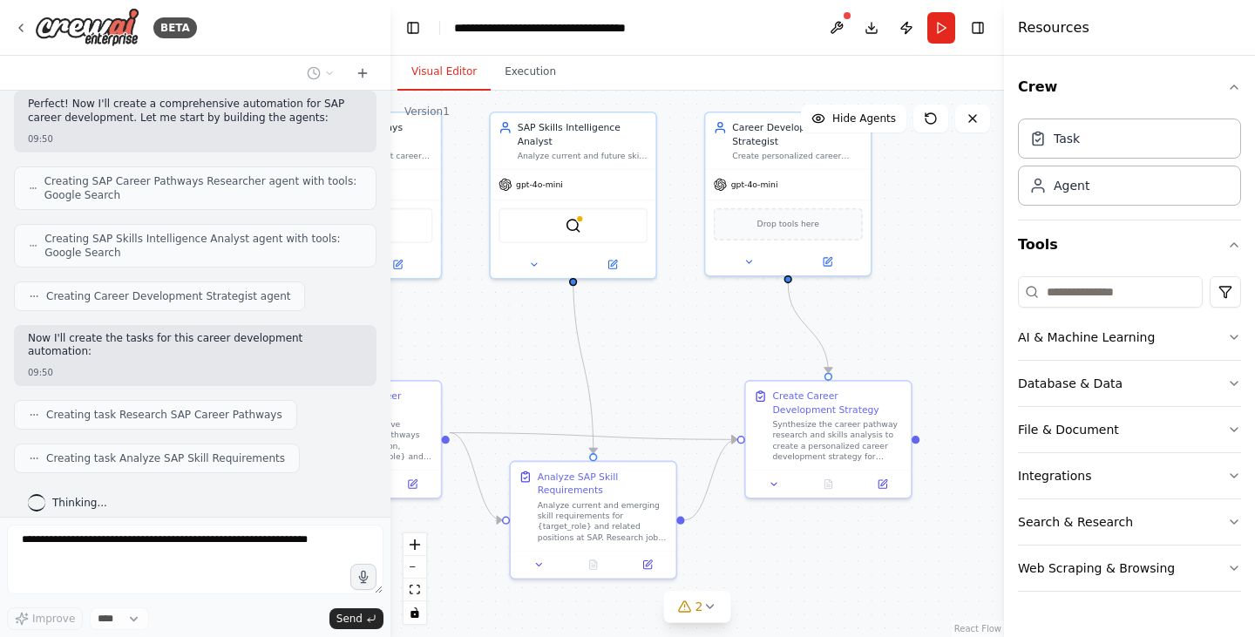
drag, startPoint x: 918, startPoint y: 201, endPoint x: 639, endPoint y: 17, distance: 334.7
click at [639, 17] on main "**********" at bounding box center [696, 318] width 613 height 637
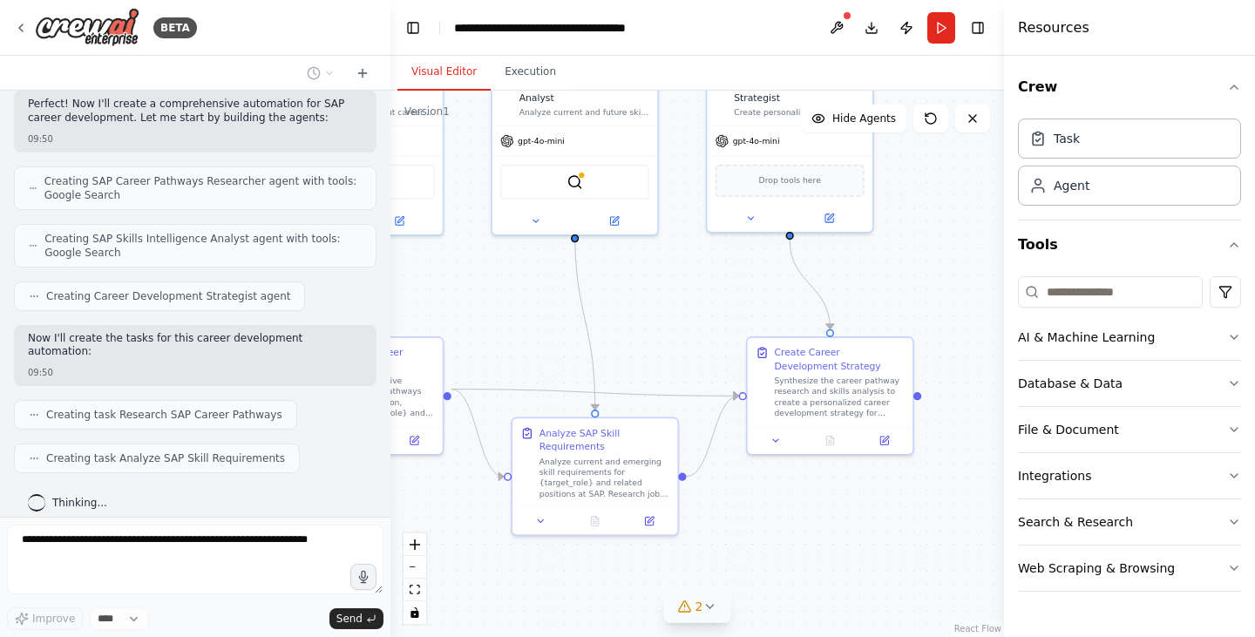
click at [691, 618] on button "2" at bounding box center [697, 607] width 67 height 32
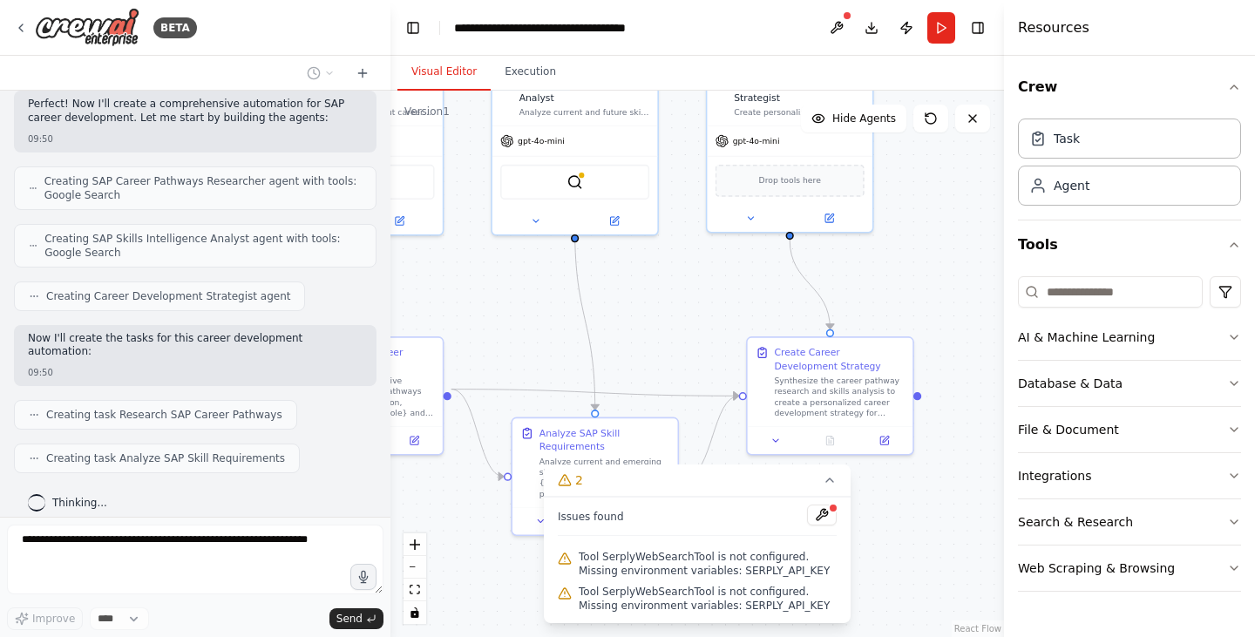
click at [728, 564] on span "Tool SerplyWebSearchTool is not configured. Missing environment variables: SERP…" at bounding box center [708, 564] width 258 height 28
click at [826, 511] on button at bounding box center [822, 515] width 30 height 21
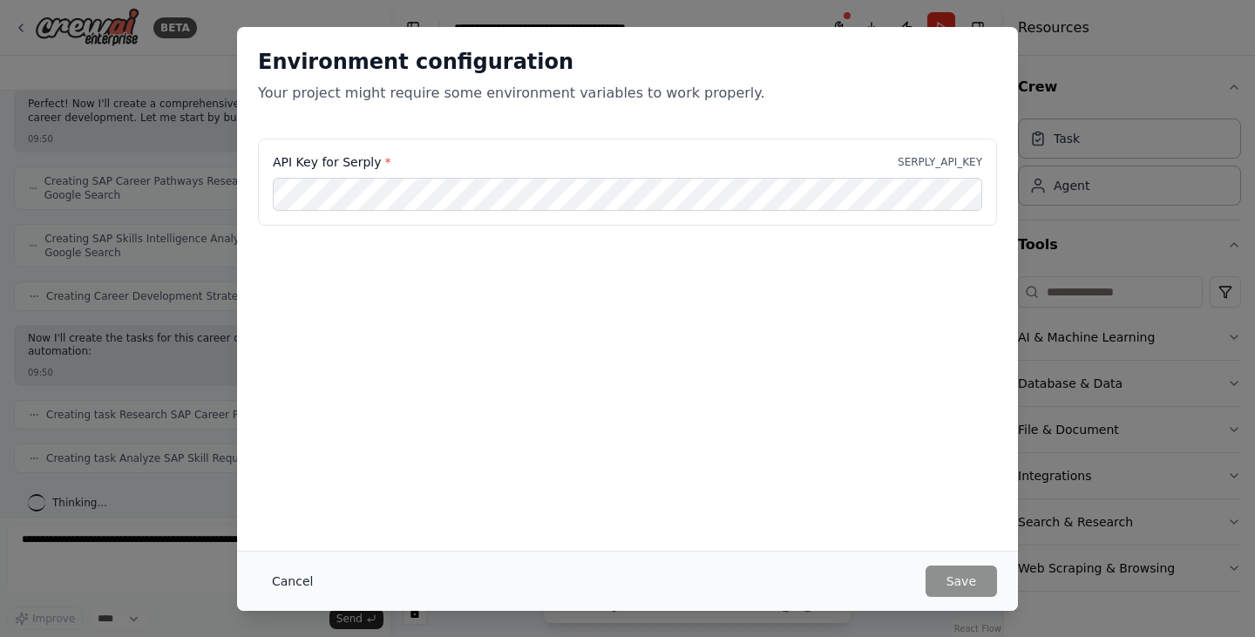
click at [282, 579] on button "Cancel" at bounding box center [292, 581] width 69 height 31
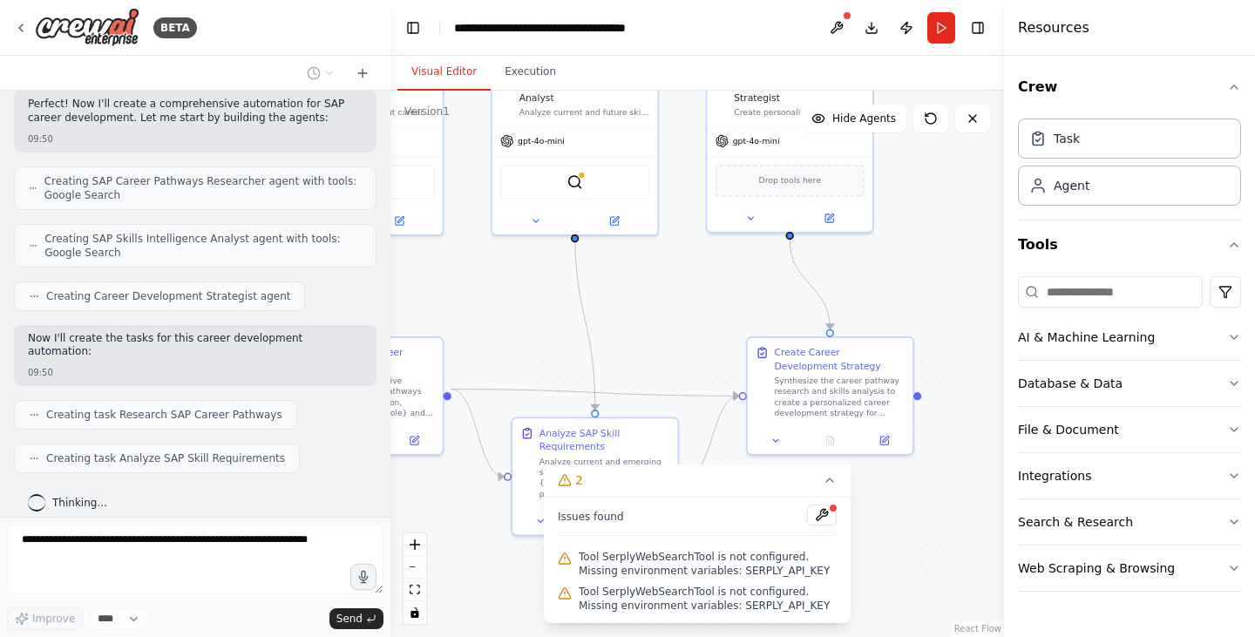
click at [652, 312] on div ".deletable-edge-delete-btn { width: 20px; height: 20px; border: 0px solid #ffff…" at bounding box center [696, 364] width 613 height 546
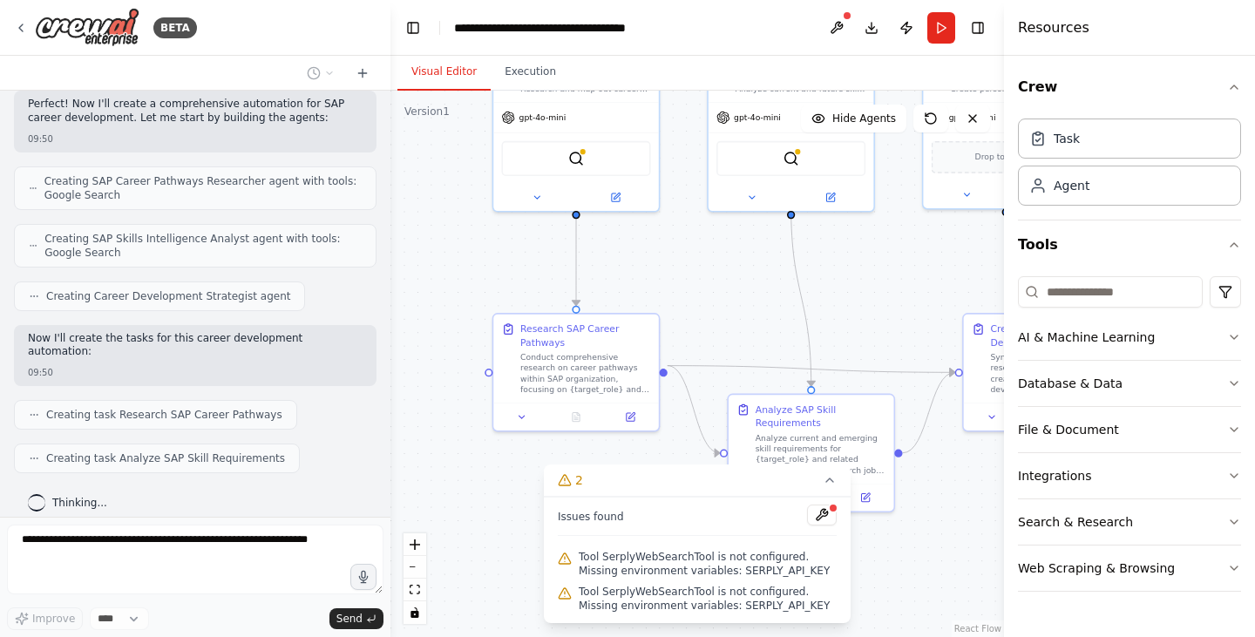
drag, startPoint x: 652, startPoint y: 312, endPoint x: 868, endPoint y: 288, distance: 217.4
click at [868, 288] on div ".deletable-edge-delete-btn { width: 20px; height: 20px; border: 0px solid #ffff…" at bounding box center [696, 364] width 613 height 546
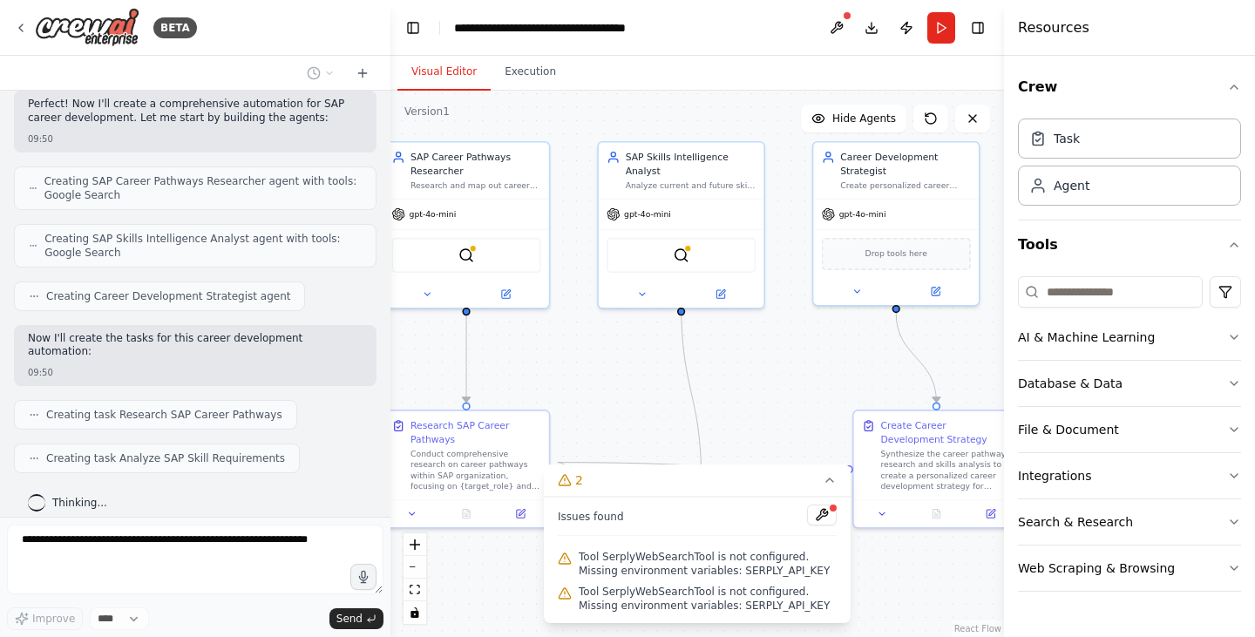
drag, startPoint x: 868, startPoint y: 288, endPoint x: 803, endPoint y: 397, distance: 127.0
click at [803, 397] on div ".deletable-edge-delete-btn { width: 20px; height: 20px; border: 0px solid #ffff…" at bounding box center [696, 364] width 613 height 546
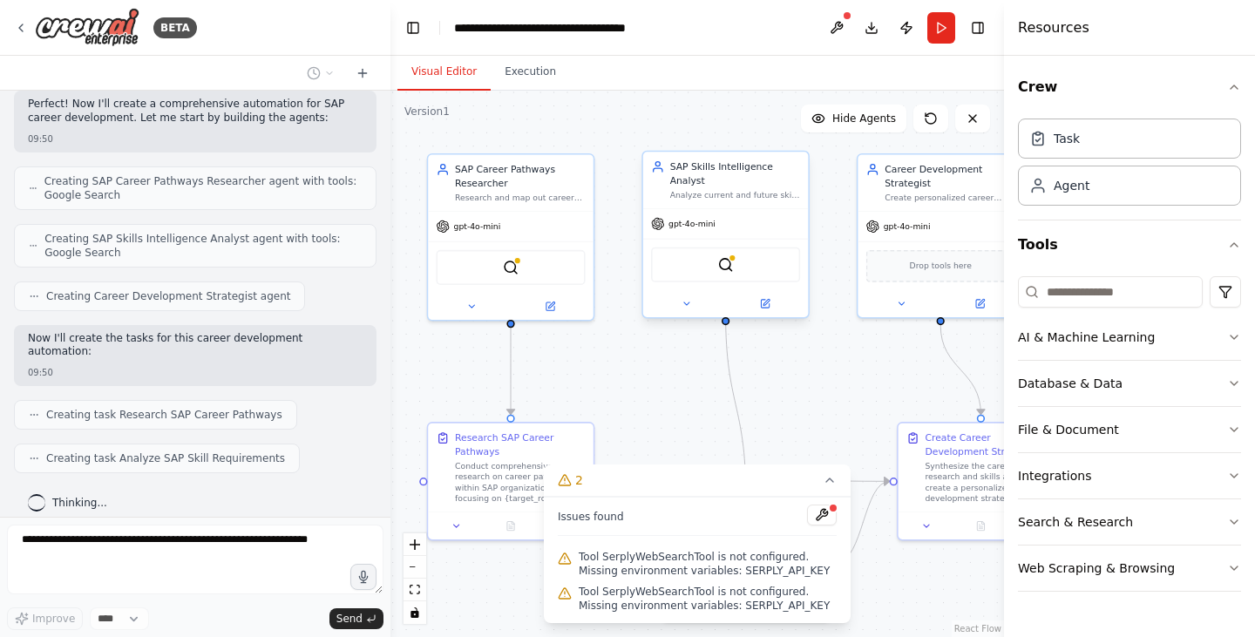
click at [766, 256] on div "SerplyWebSearchTool" at bounding box center [725, 264] width 149 height 35
click at [728, 257] on img at bounding box center [725, 265] width 16 height 16
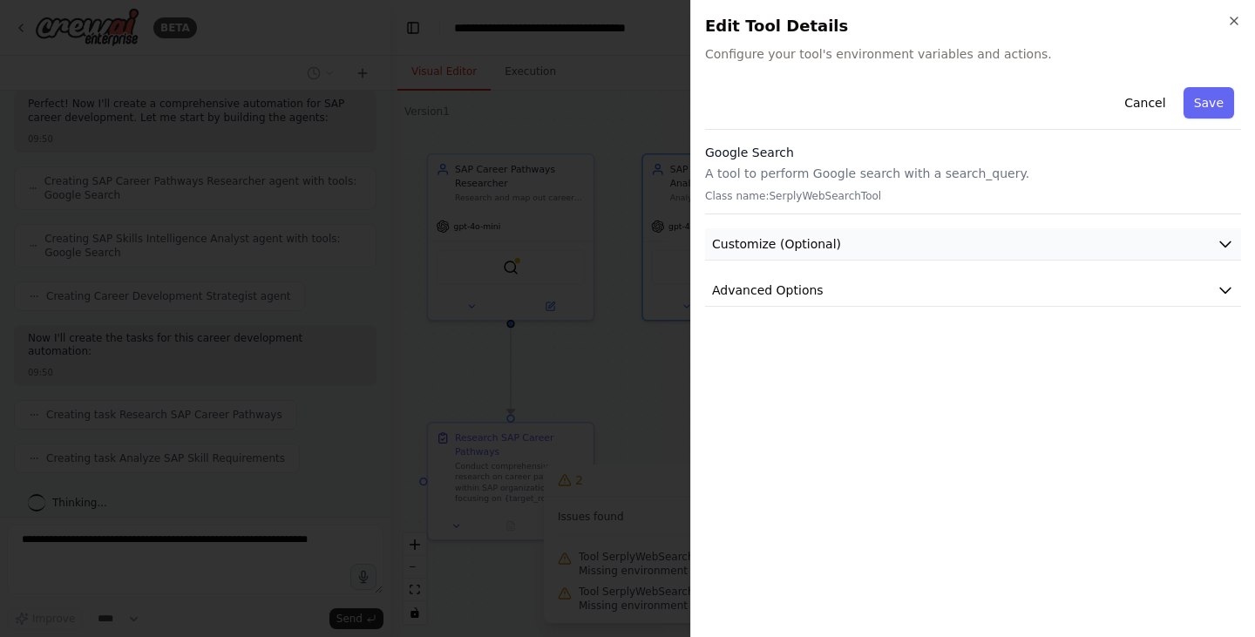
click at [840, 244] on button "Customize (Optional)" at bounding box center [973, 244] width 536 height 32
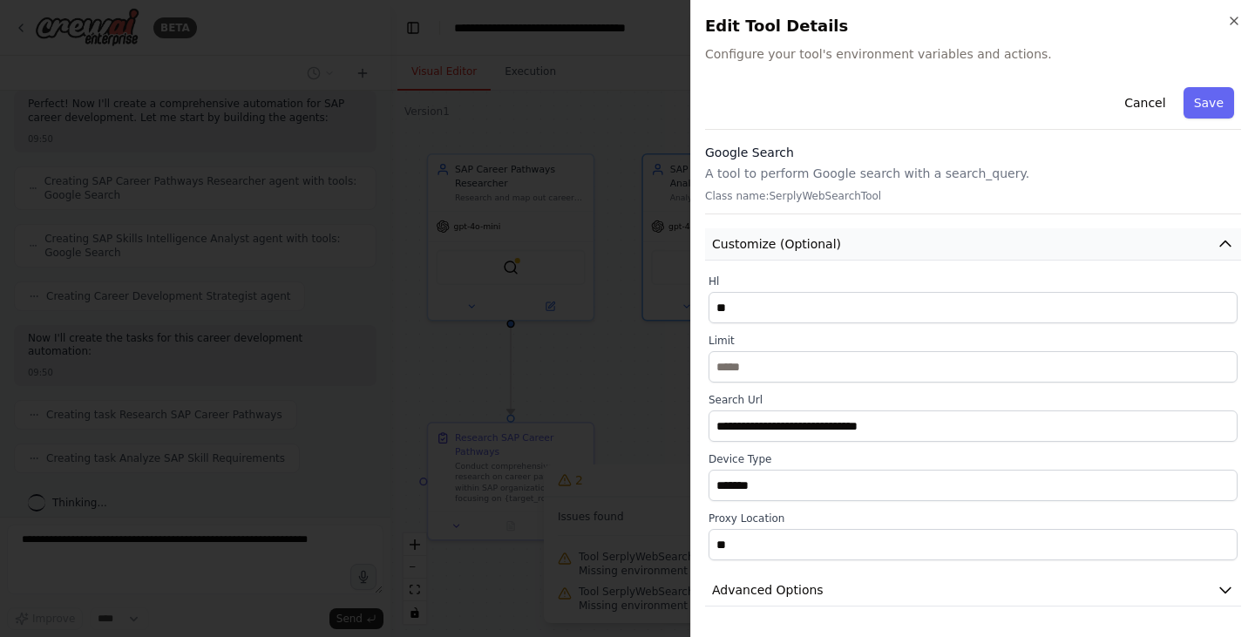
click at [840, 244] on button "Customize (Optional)" at bounding box center [973, 244] width 536 height 32
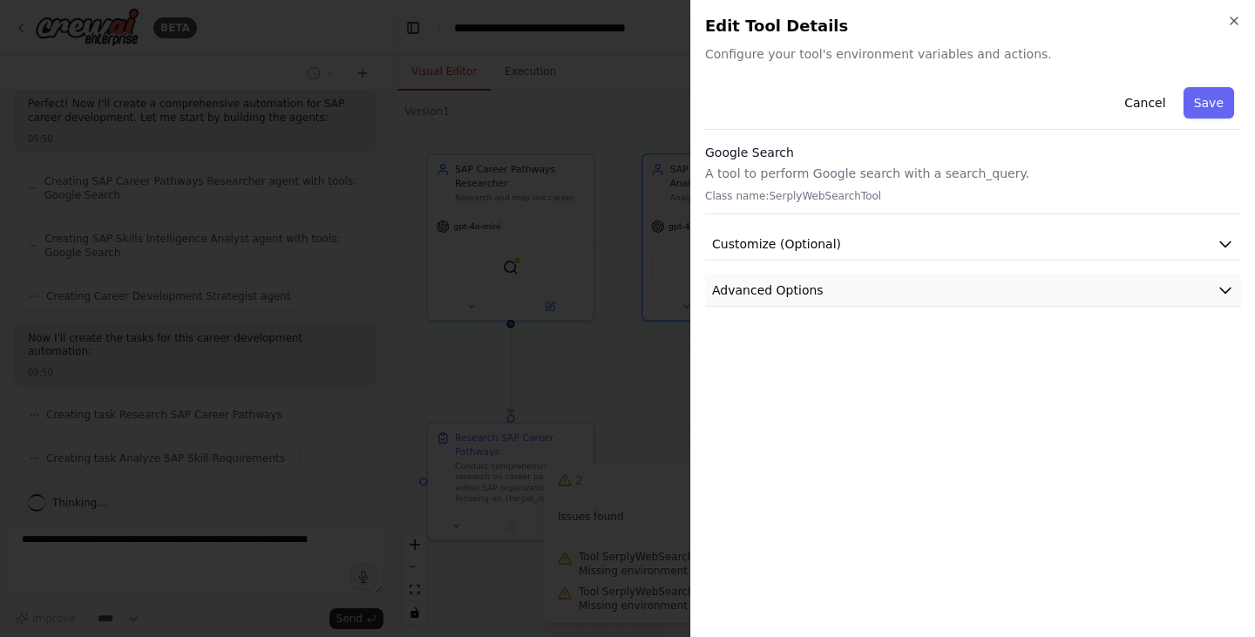
click at [834, 291] on button "Advanced Options" at bounding box center [973, 290] width 536 height 32
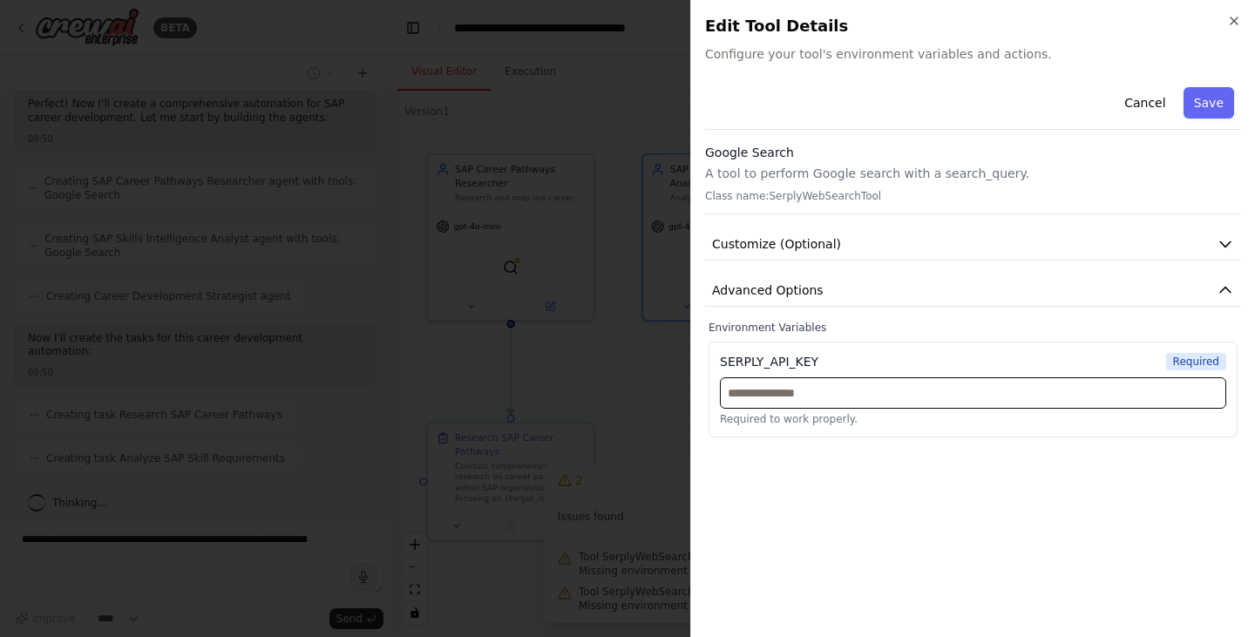
click at [800, 403] on input "text" at bounding box center [973, 392] width 506 height 31
paste input "**********"
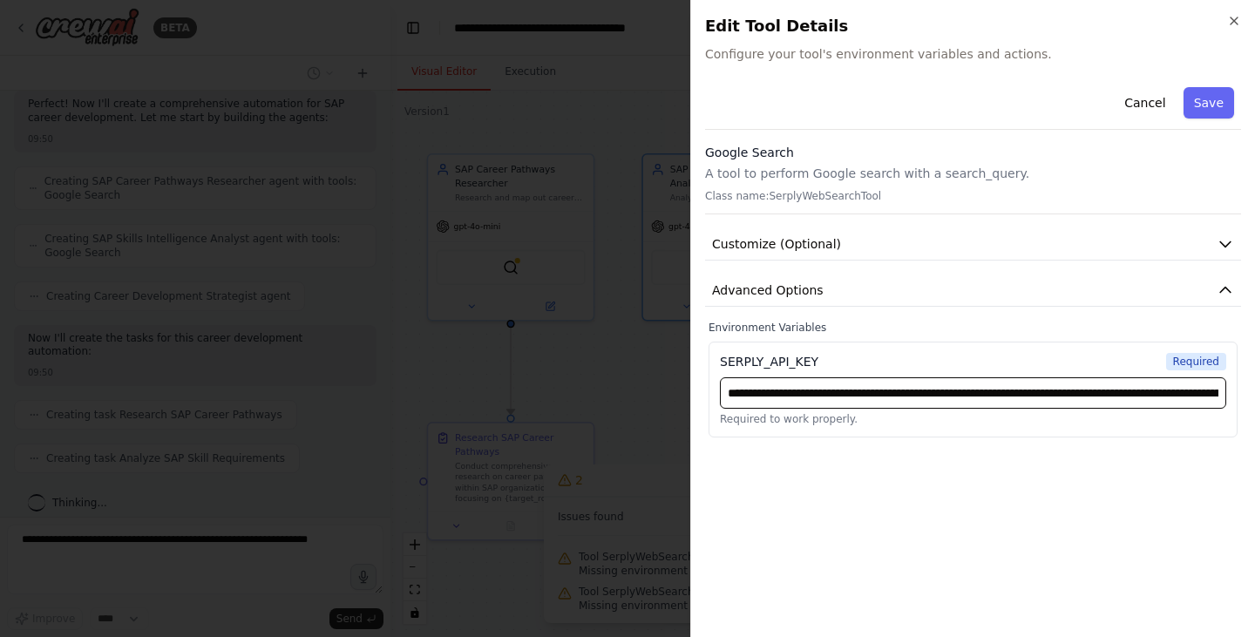
scroll to position [0, 552]
type input "**********"
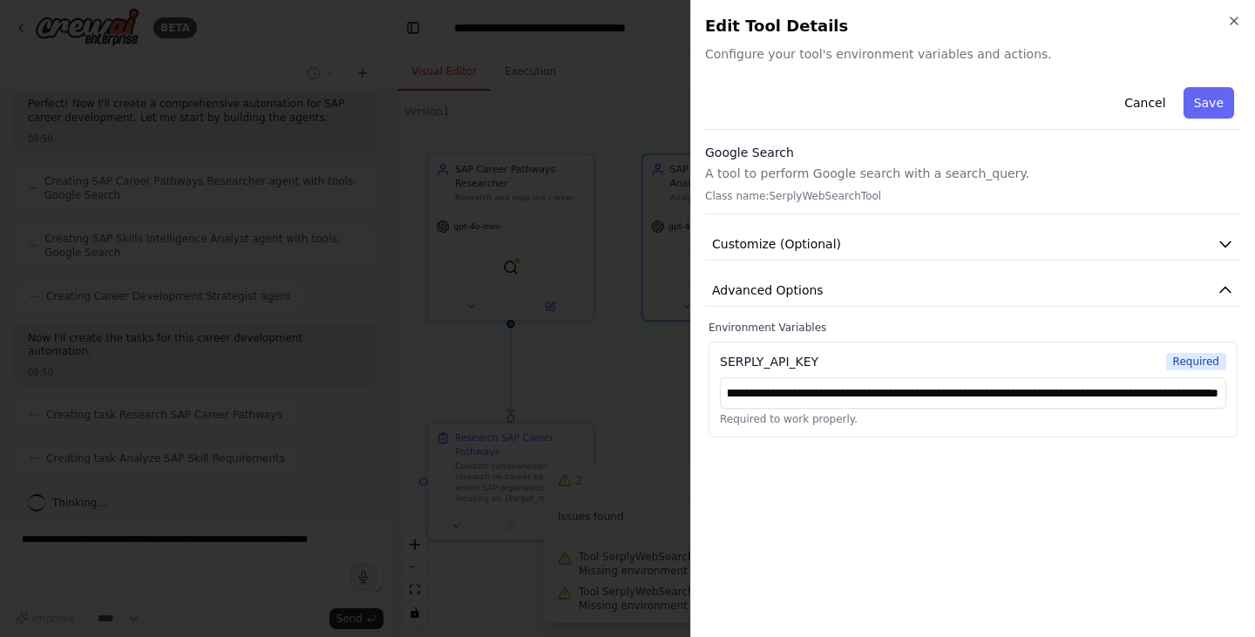
scroll to position [0, 0]
click at [874, 504] on div "**********" at bounding box center [973, 351] width 536 height 543
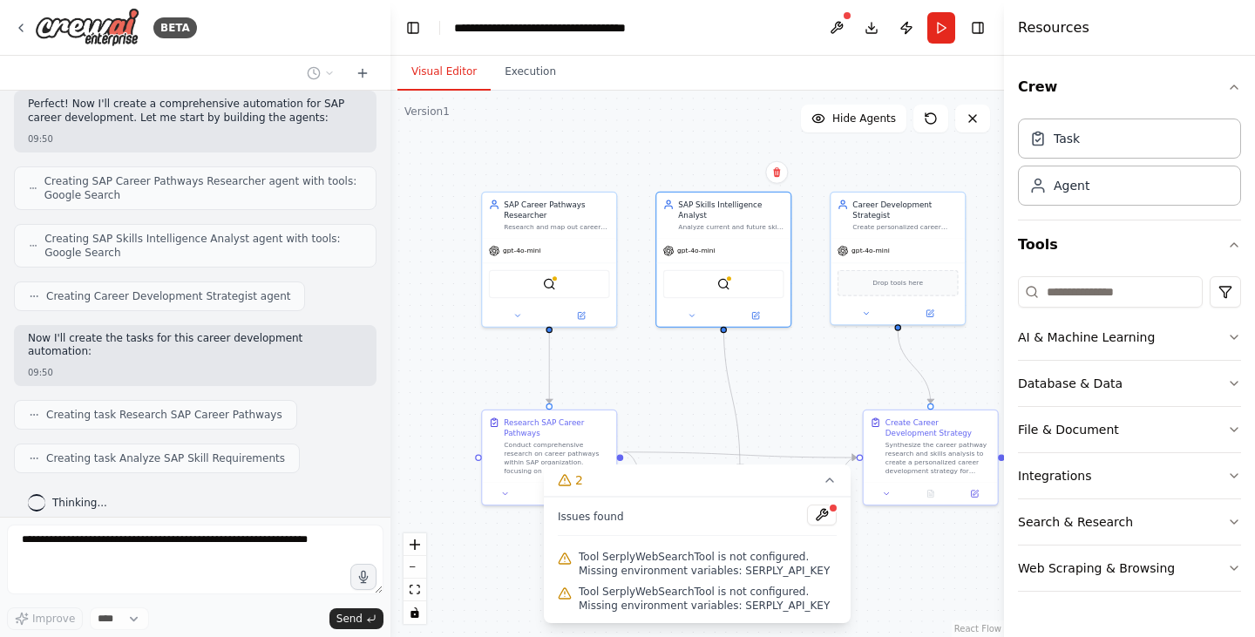
click at [710, 607] on span "Tool SerplyWebSearchTool is not configured. Missing environment variables: SERP…" at bounding box center [708, 599] width 258 height 28
click at [557, 294] on div "SerplyWebSearchTool" at bounding box center [549, 282] width 121 height 29
click at [559, 288] on div "SerplyWebSearchTool" at bounding box center [549, 282] width 121 height 29
click at [706, 363] on div ".deletable-edge-delete-btn { width: 20px; height: 20px; border: 0px solid #ffff…" at bounding box center [696, 364] width 613 height 546
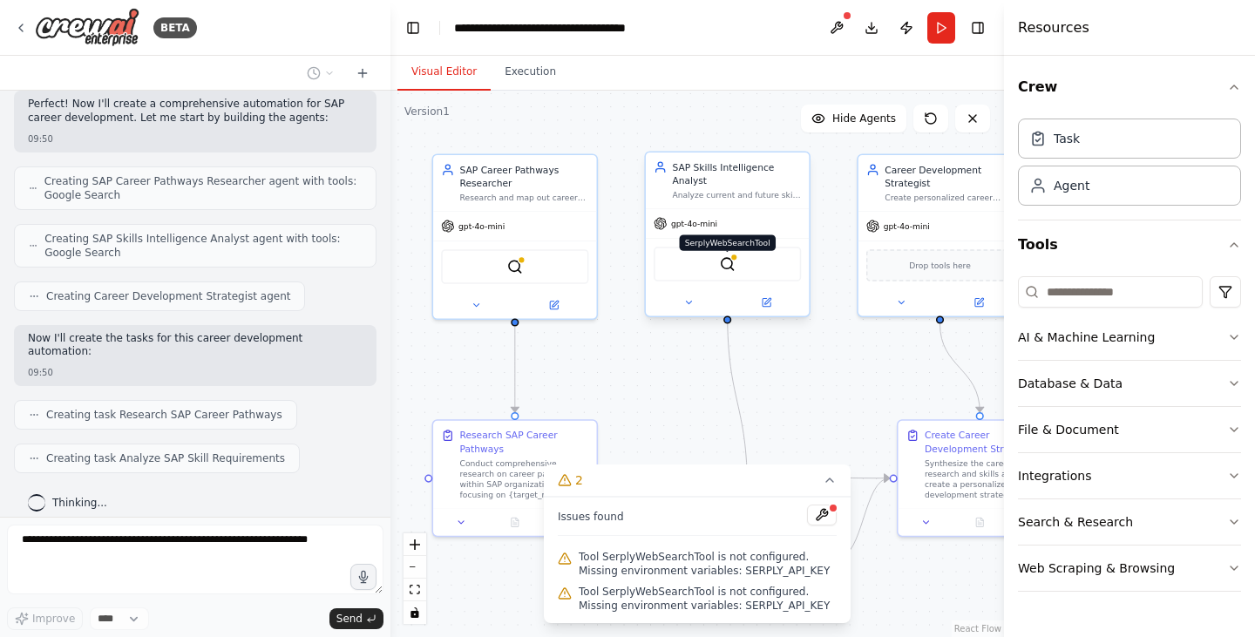
click at [725, 256] on img at bounding box center [728, 264] width 16 height 16
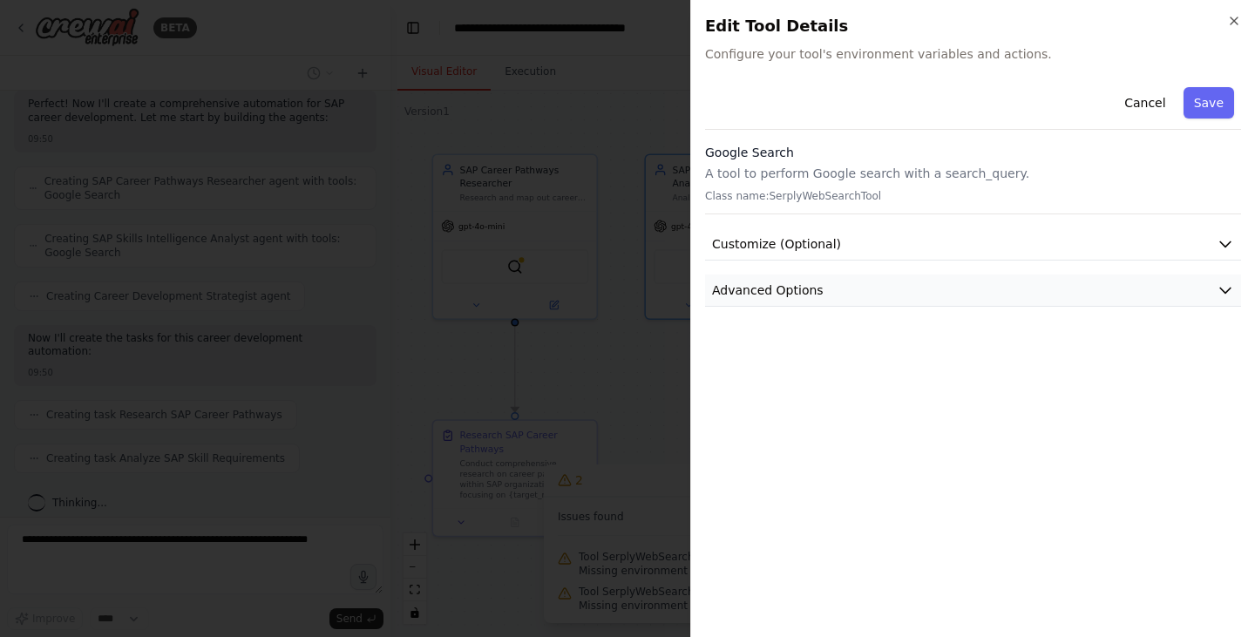
click at [860, 286] on button "Advanced Options" at bounding box center [973, 290] width 536 height 32
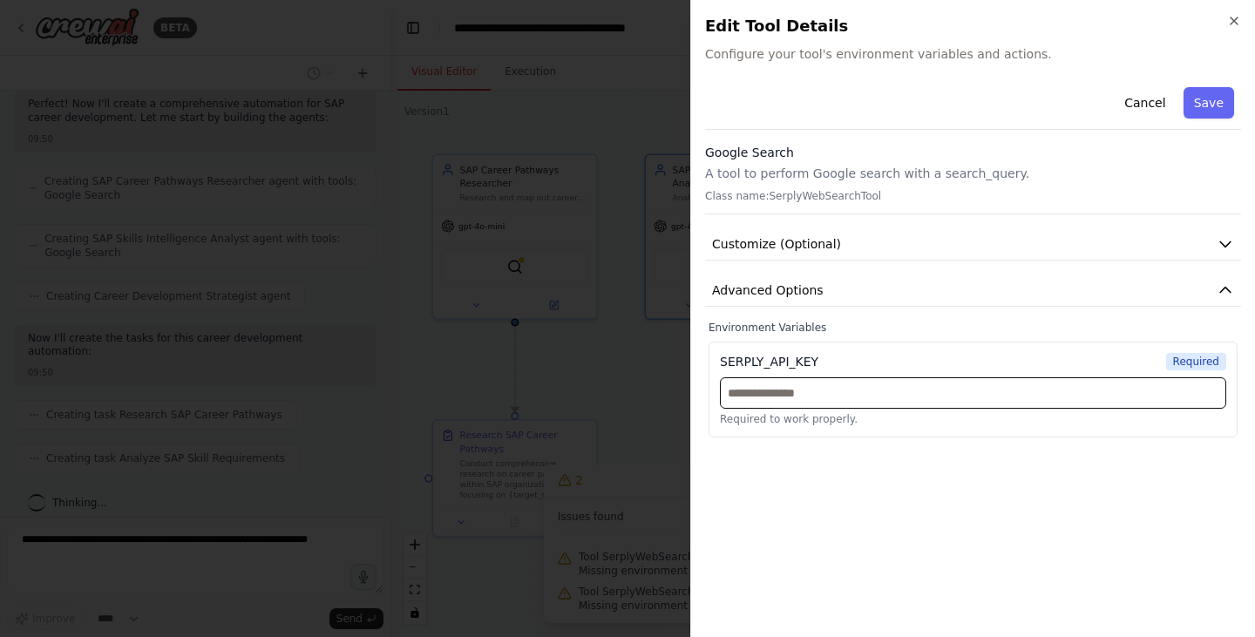
click at [776, 392] on input "text" at bounding box center [973, 392] width 506 height 31
paste input "**********"
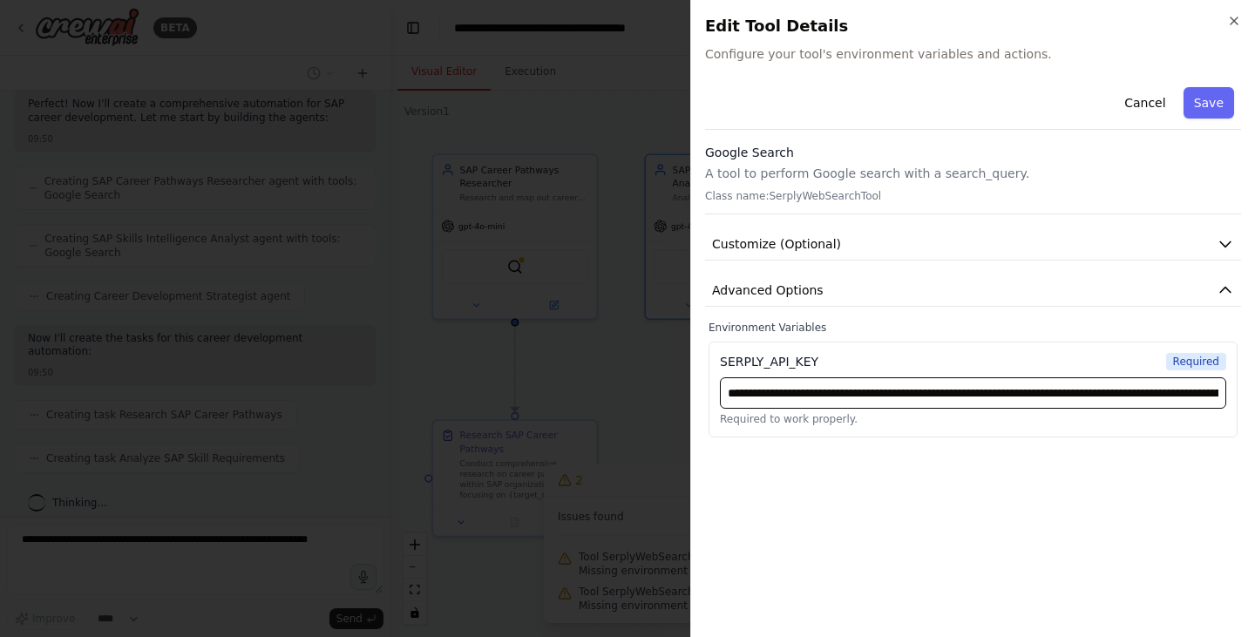
scroll to position [0, 552]
type input "**********"
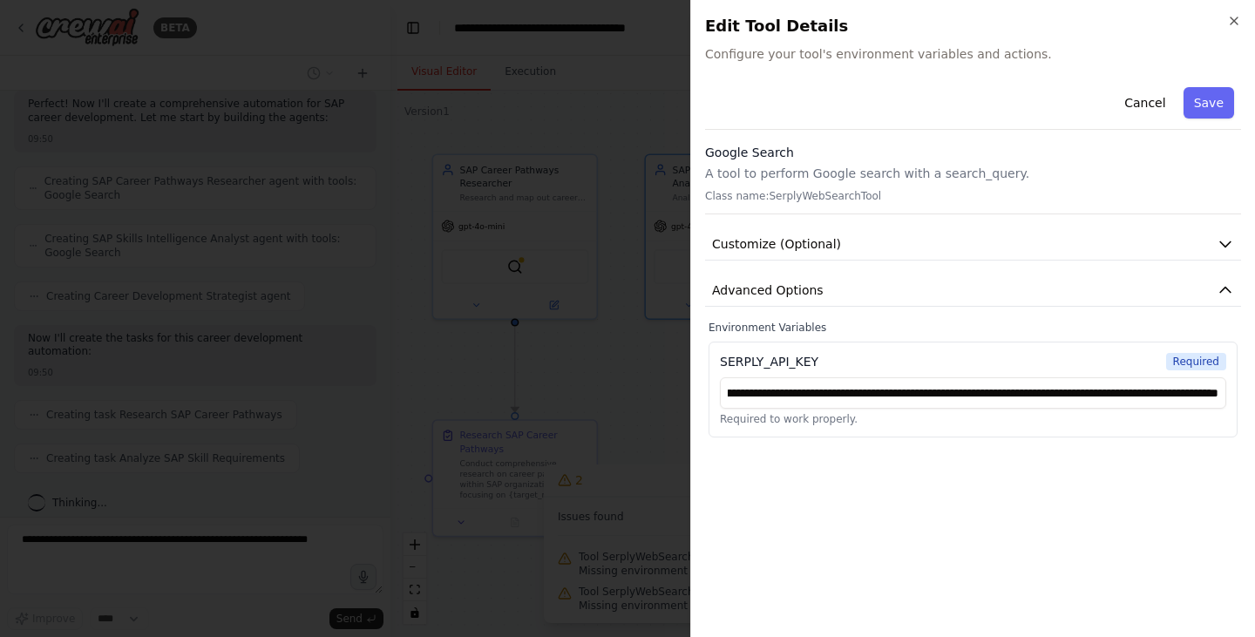
scroll to position [0, 0]
click at [1087, 501] on div "**********" at bounding box center [973, 351] width 536 height 543
click at [1209, 103] on button "Save" at bounding box center [1208, 102] width 51 height 31
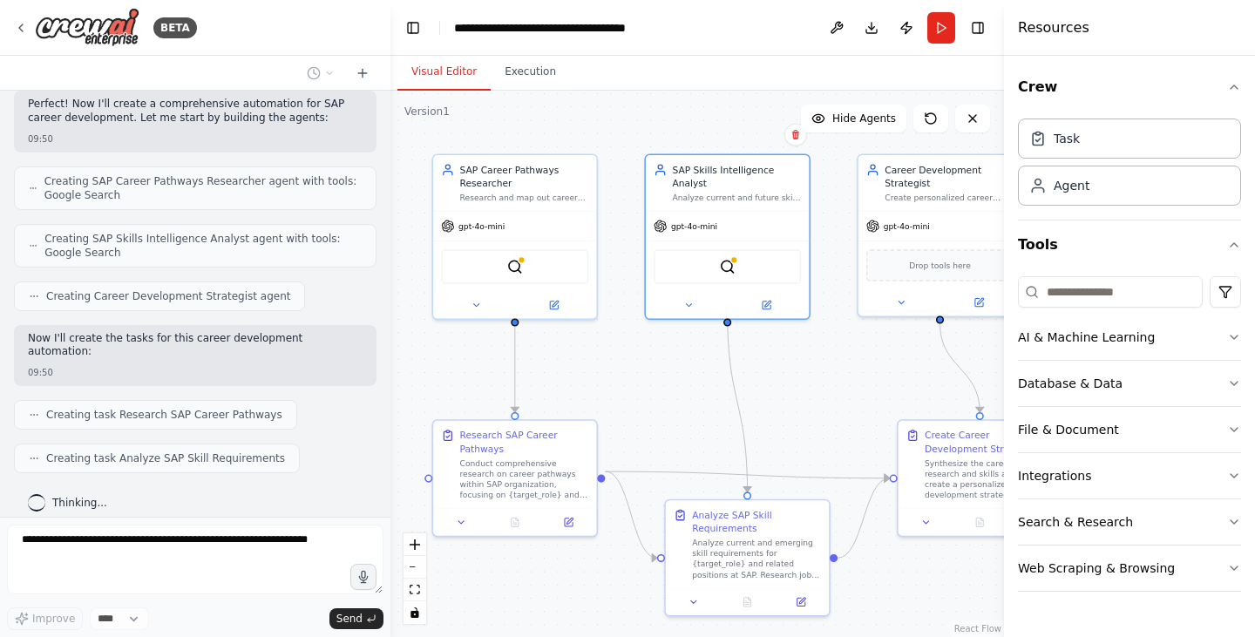
click at [684, 394] on div ".deletable-edge-delete-btn { width: 20px; height: 20px; border: 0px solid #ffff…" at bounding box center [696, 364] width 613 height 546
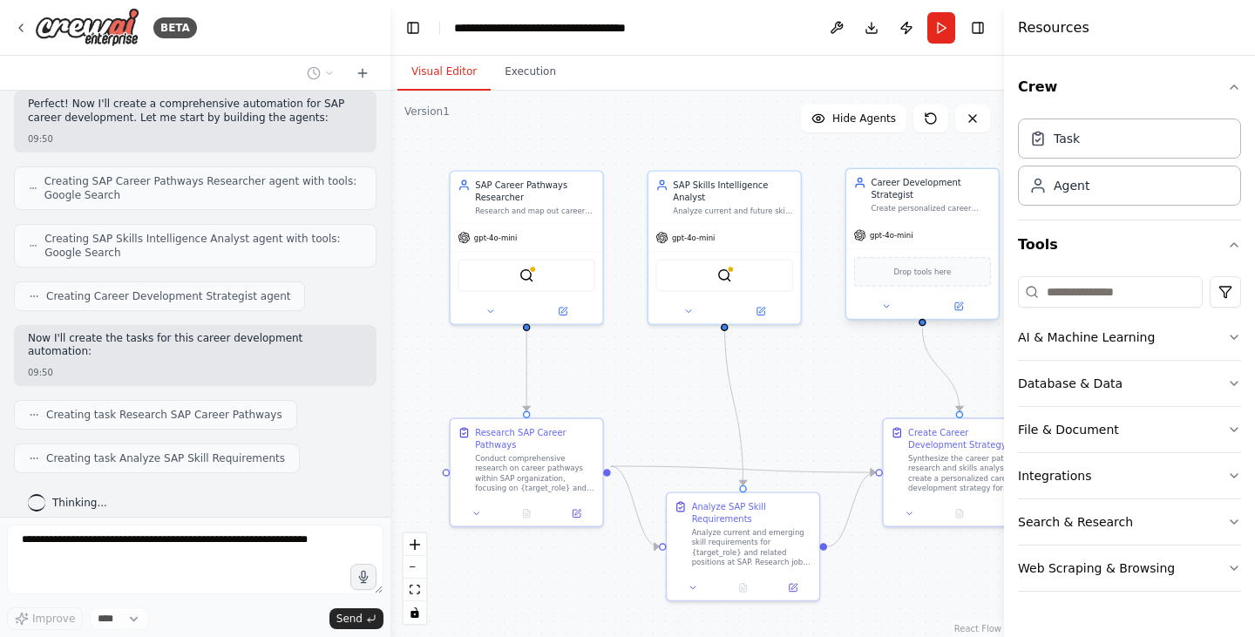
click at [929, 269] on span "Drop tools here" at bounding box center [923, 272] width 58 height 12
click at [904, 284] on div "Drop tools here" at bounding box center [923, 272] width 138 height 30
click at [1078, 327] on button "AI & Machine Learning" at bounding box center [1129, 337] width 223 height 45
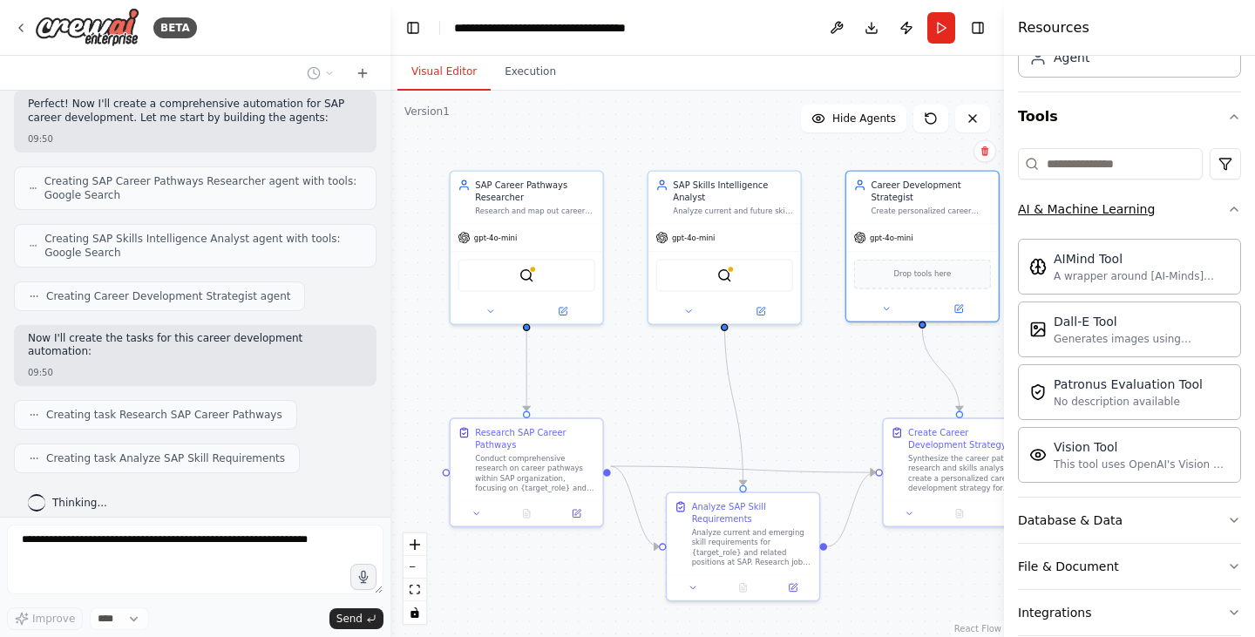
scroll to position [247, 0]
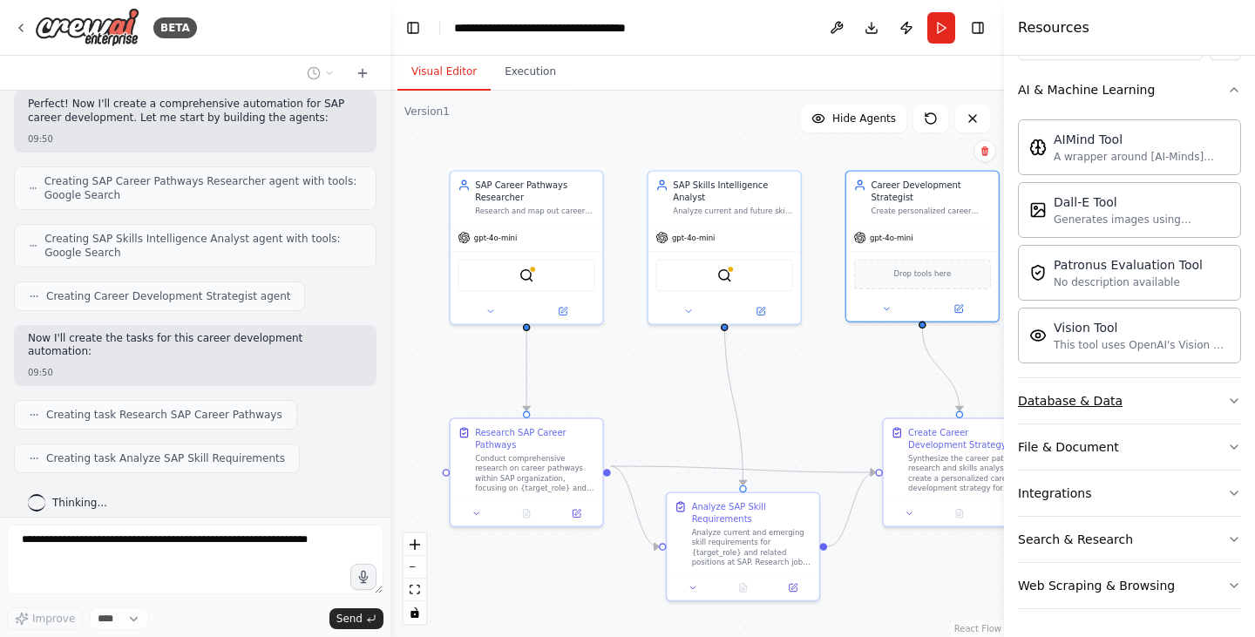
click at [1189, 389] on button "Database & Data" at bounding box center [1129, 400] width 223 height 45
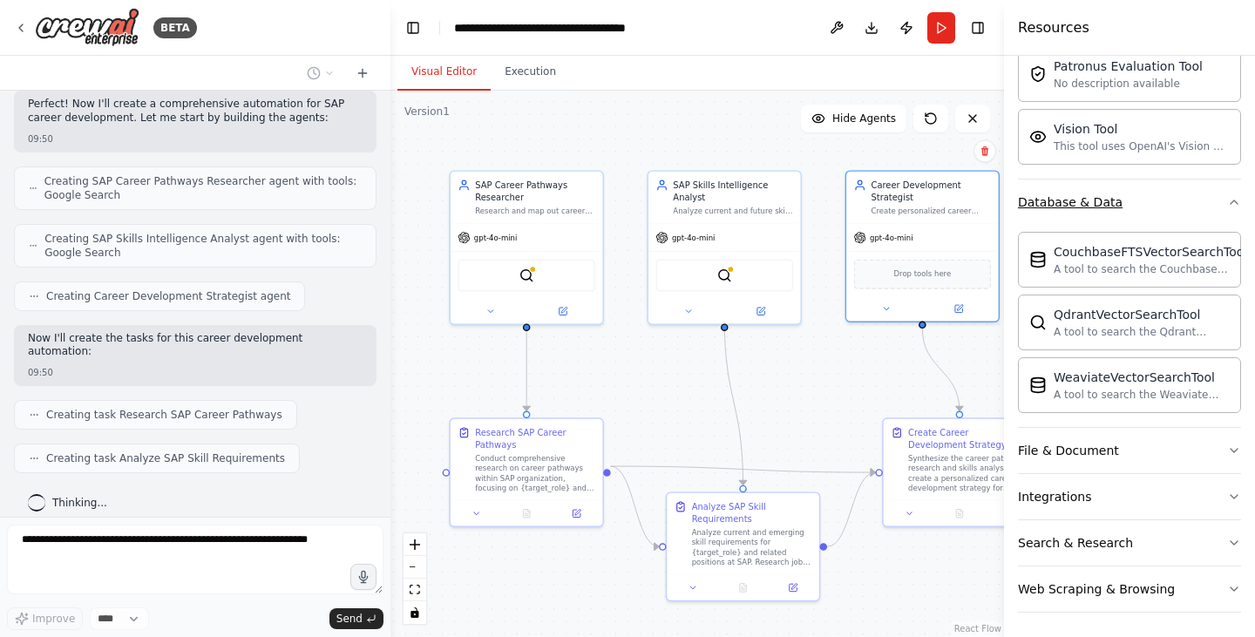
scroll to position [450, 0]
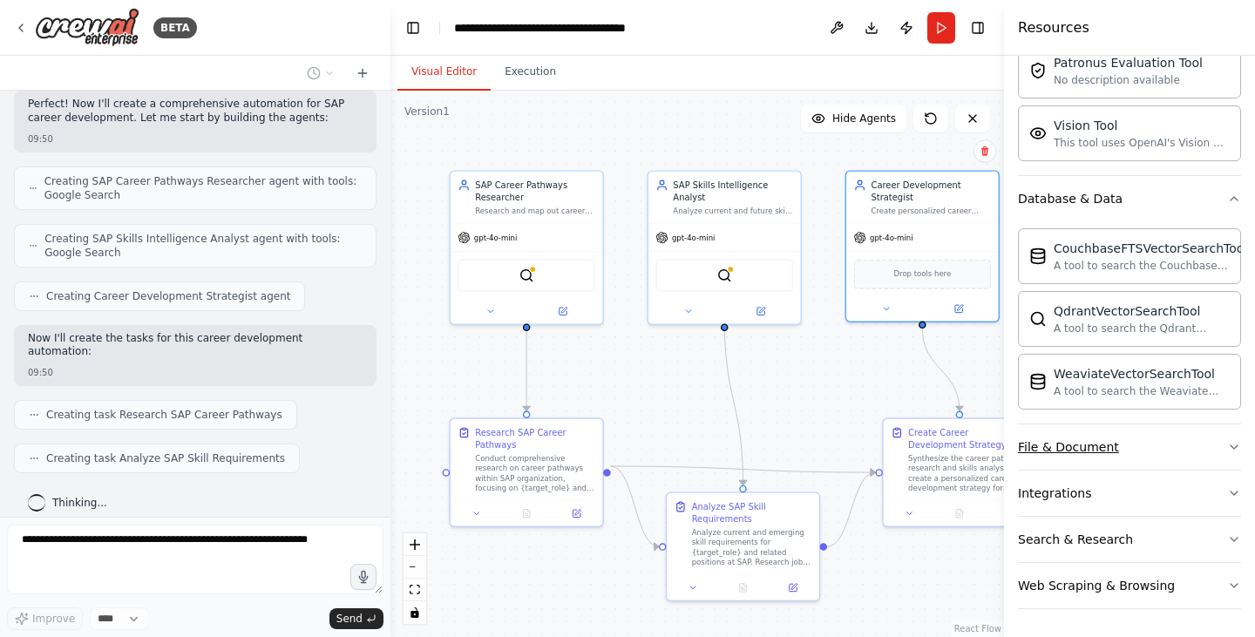
click at [1182, 447] on button "File & Document" at bounding box center [1129, 446] width 223 height 45
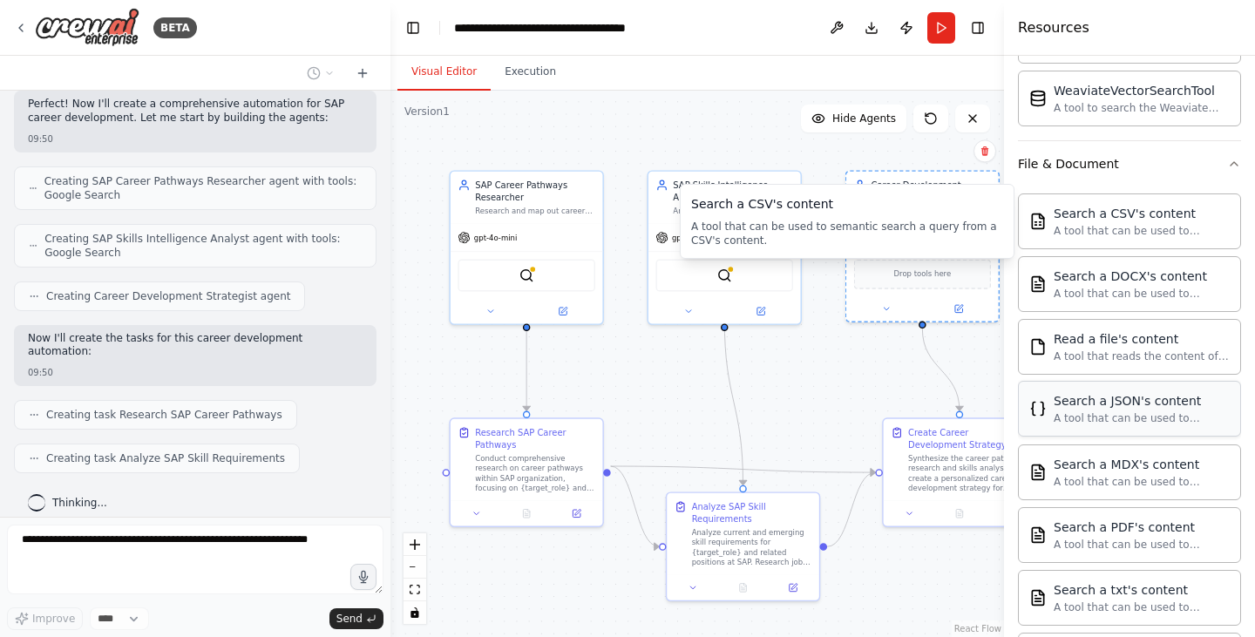
scroll to position [965, 0]
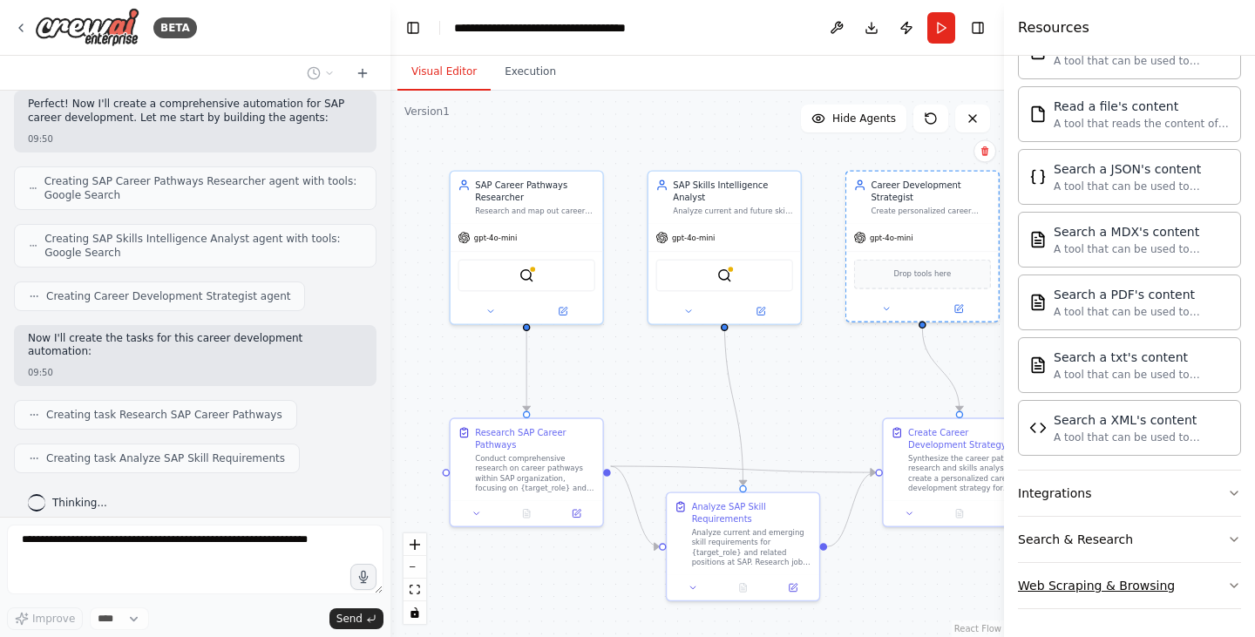
click at [1178, 579] on button "Web Scraping & Browsing" at bounding box center [1129, 585] width 223 height 45
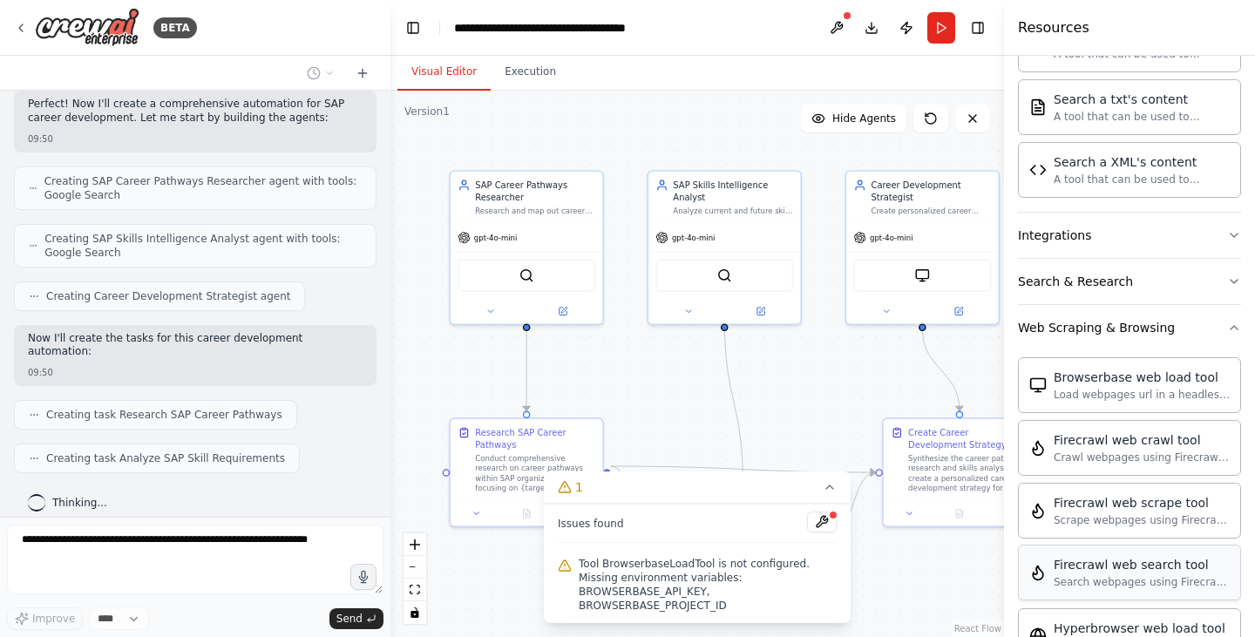
scroll to position [1220, 0]
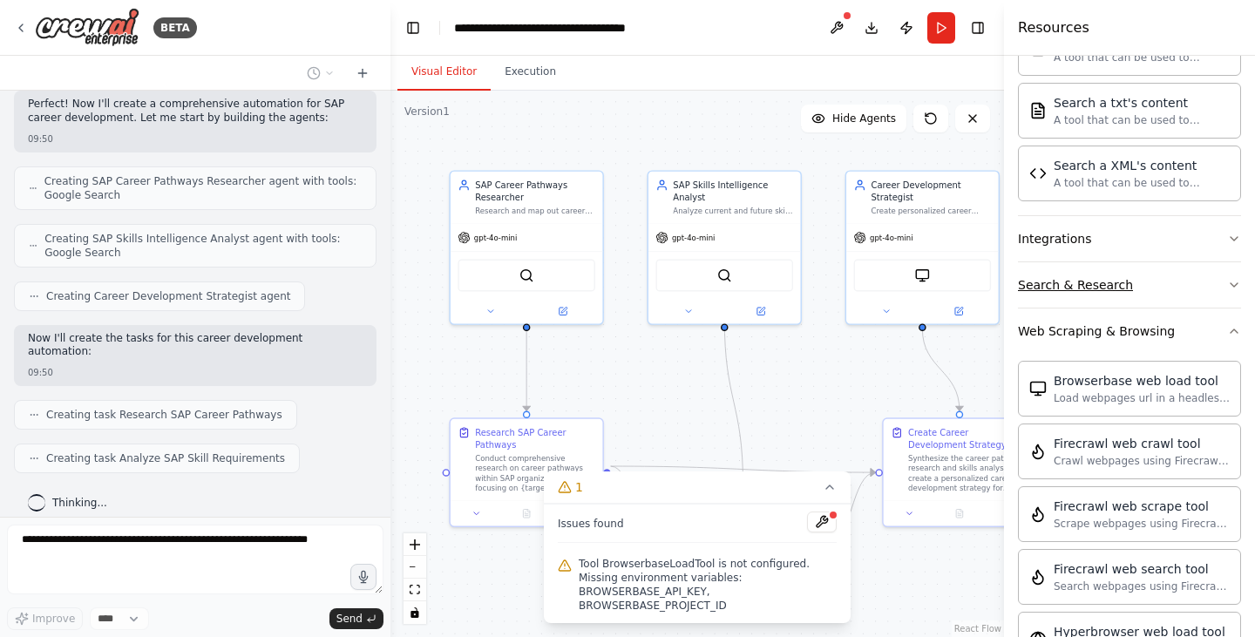
click at [1174, 295] on button "Search & Research" at bounding box center [1129, 284] width 223 height 45
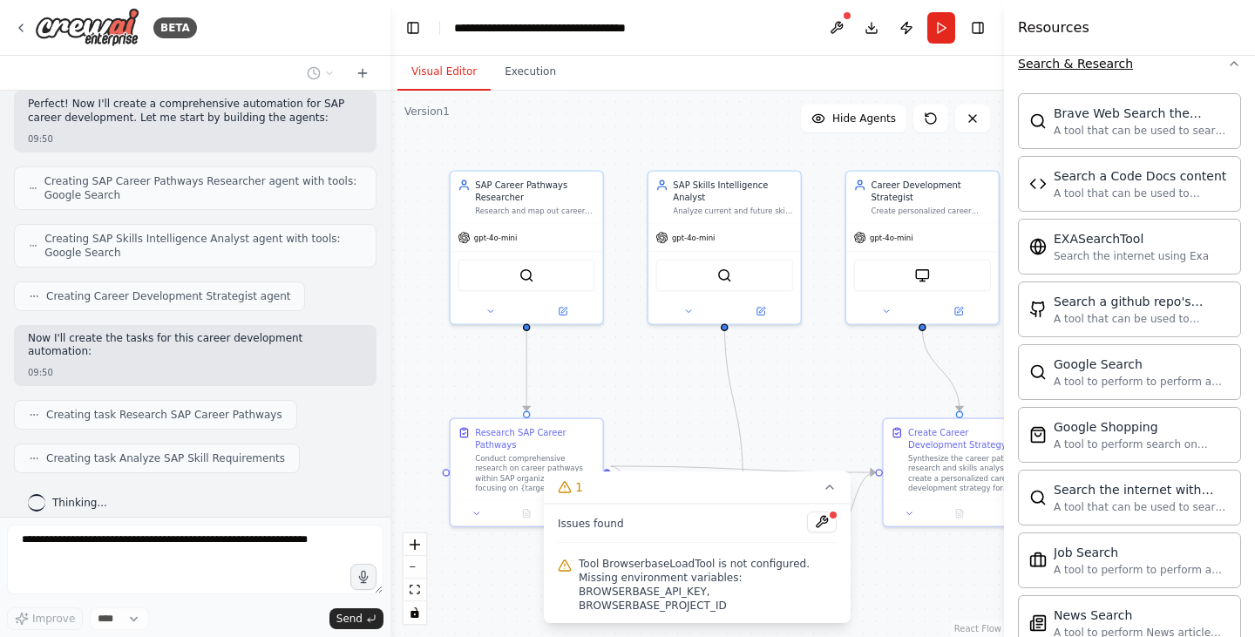
scroll to position [1442, 0]
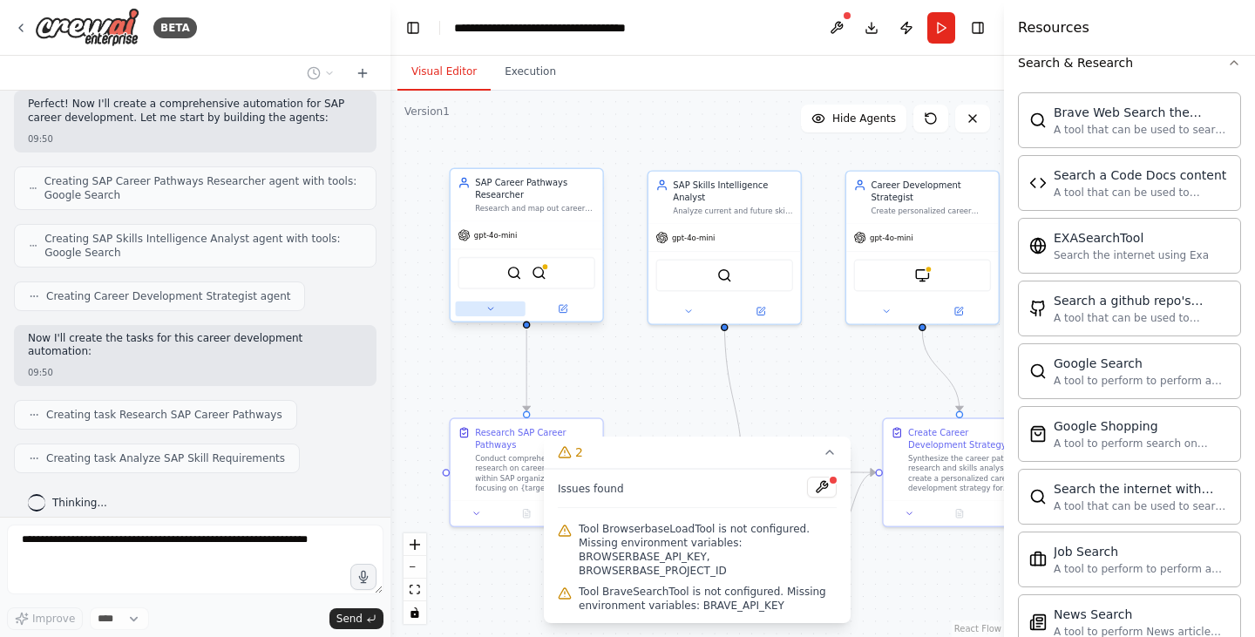
click at [497, 307] on button at bounding box center [491, 308] width 70 height 15
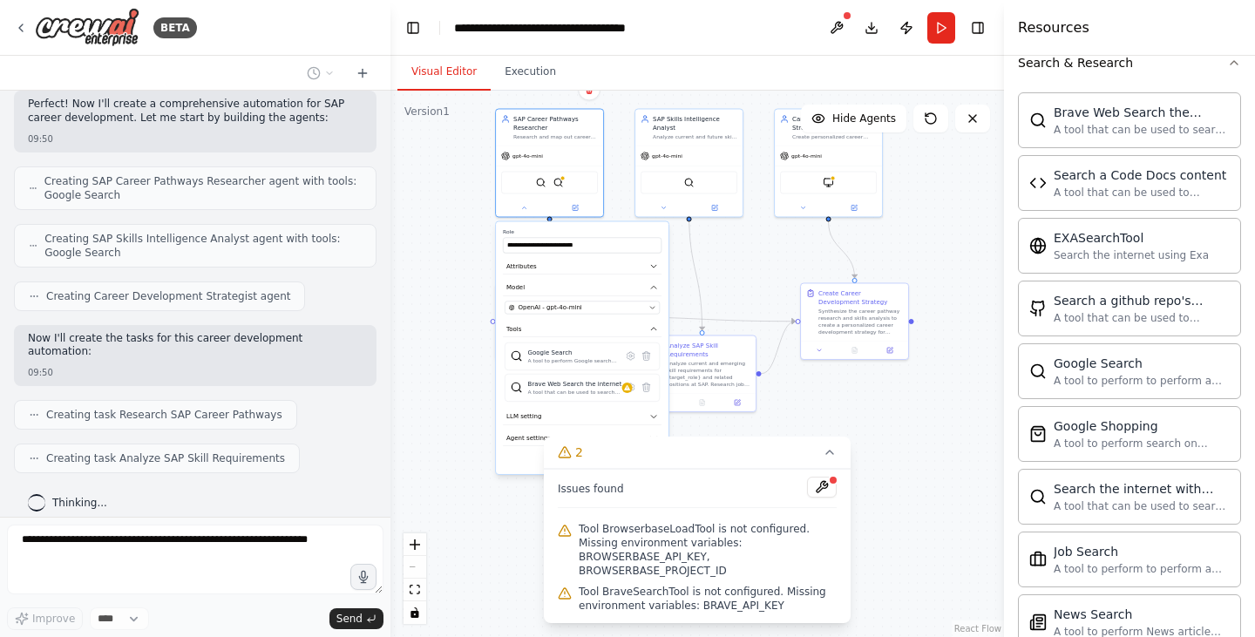
drag, startPoint x: 708, startPoint y: 384, endPoint x: 707, endPoint y: 265, distance: 119.4
click at [707, 265] on div ".deletable-edge-delete-btn { width: 20px; height: 20px; border: 0px solid #ffff…" at bounding box center [696, 364] width 613 height 546
click at [647, 389] on icon at bounding box center [645, 387] width 7 height 9
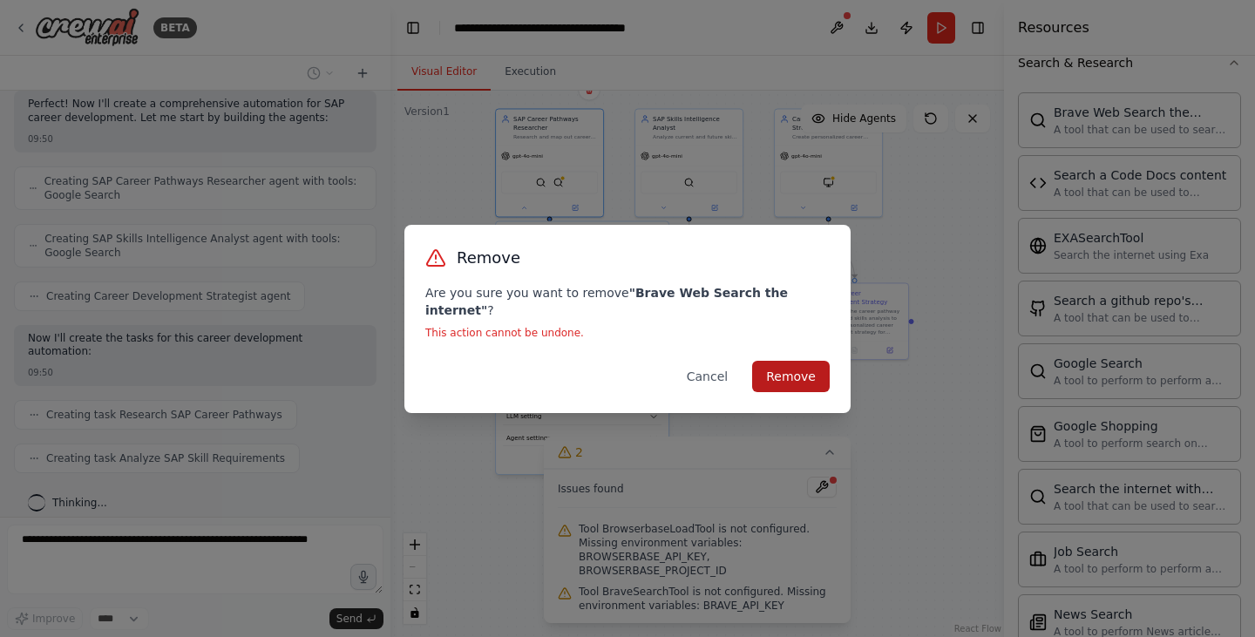
click at [803, 361] on button "Remove" at bounding box center [791, 376] width 78 height 31
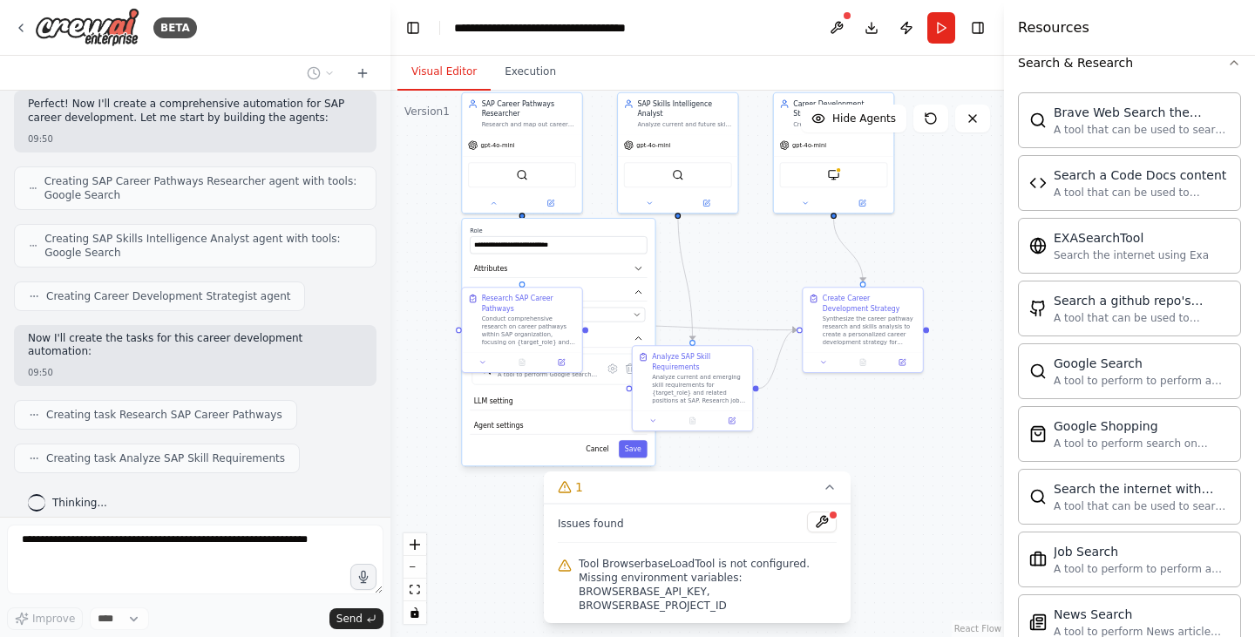
click at [753, 273] on div ".deletable-edge-delete-btn { width: 20px; height: 20px; border: 0px solid #ffff…" at bounding box center [696, 364] width 613 height 546
click at [910, 482] on div ".deletable-edge-delete-btn { width: 20px; height: 20px; border: 0px solid #ffff…" at bounding box center [696, 364] width 613 height 546
click at [729, 590] on span "Tool BrowserbaseLoadTool is not configured. Missing environment variables: BROW…" at bounding box center [708, 585] width 258 height 56
click at [820, 532] on button at bounding box center [822, 521] width 30 height 21
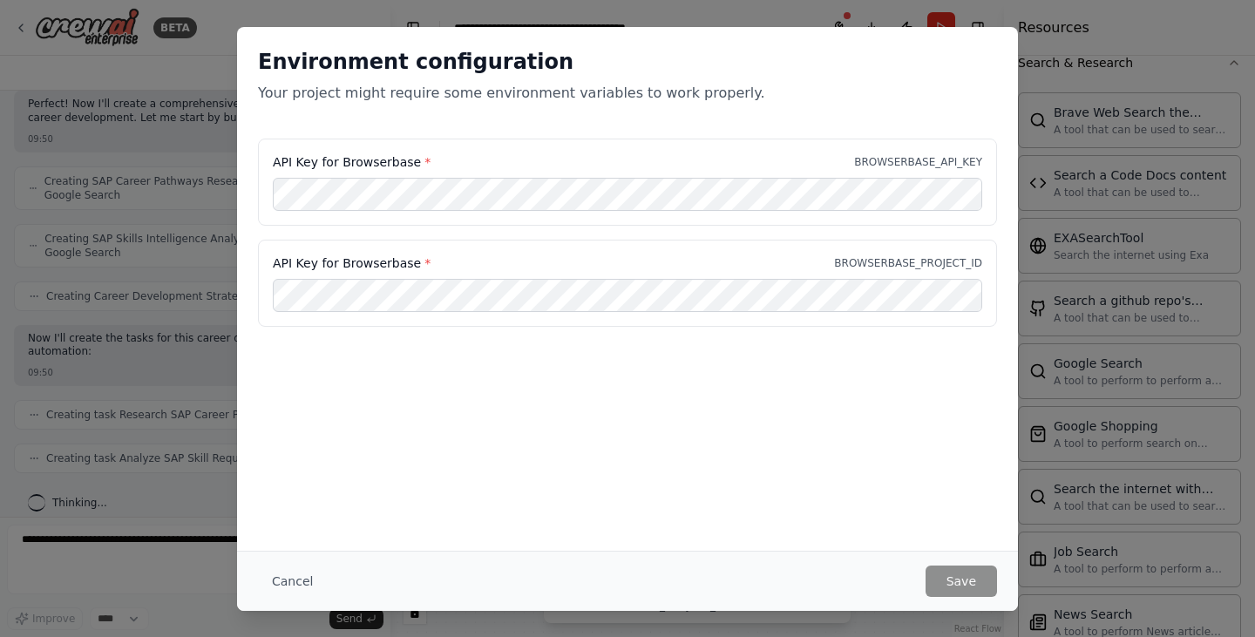
click at [815, 472] on div "Environment configuration Your project might require some environment variables…" at bounding box center [627, 289] width 781 height 524
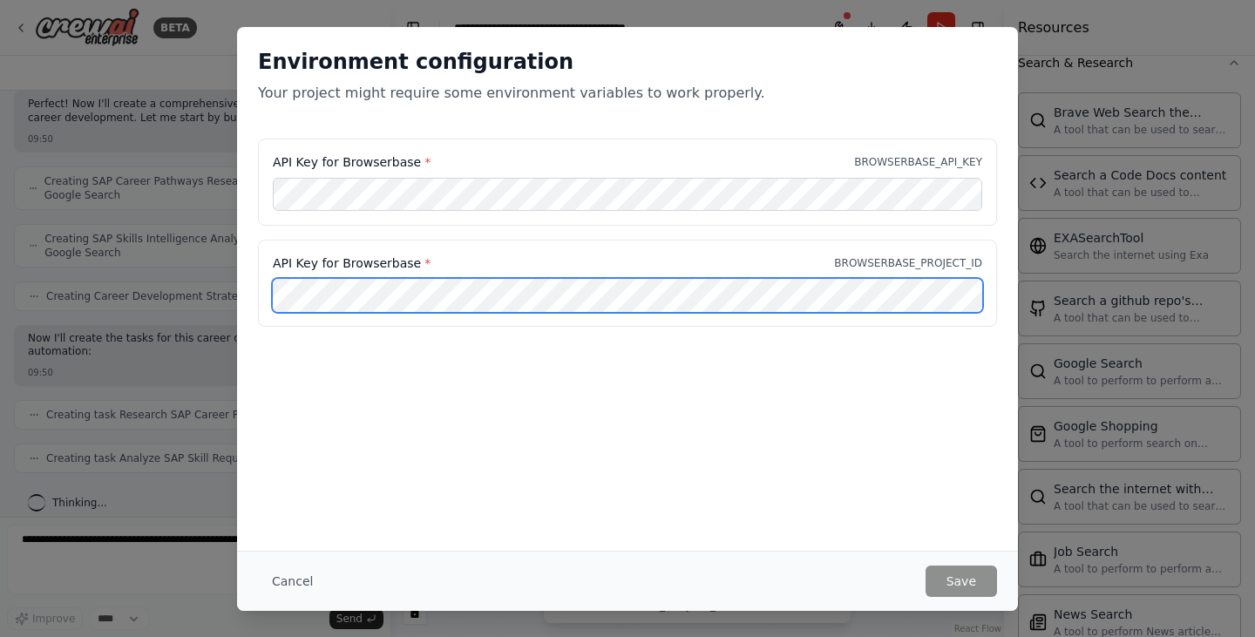
scroll to position [0, 0]
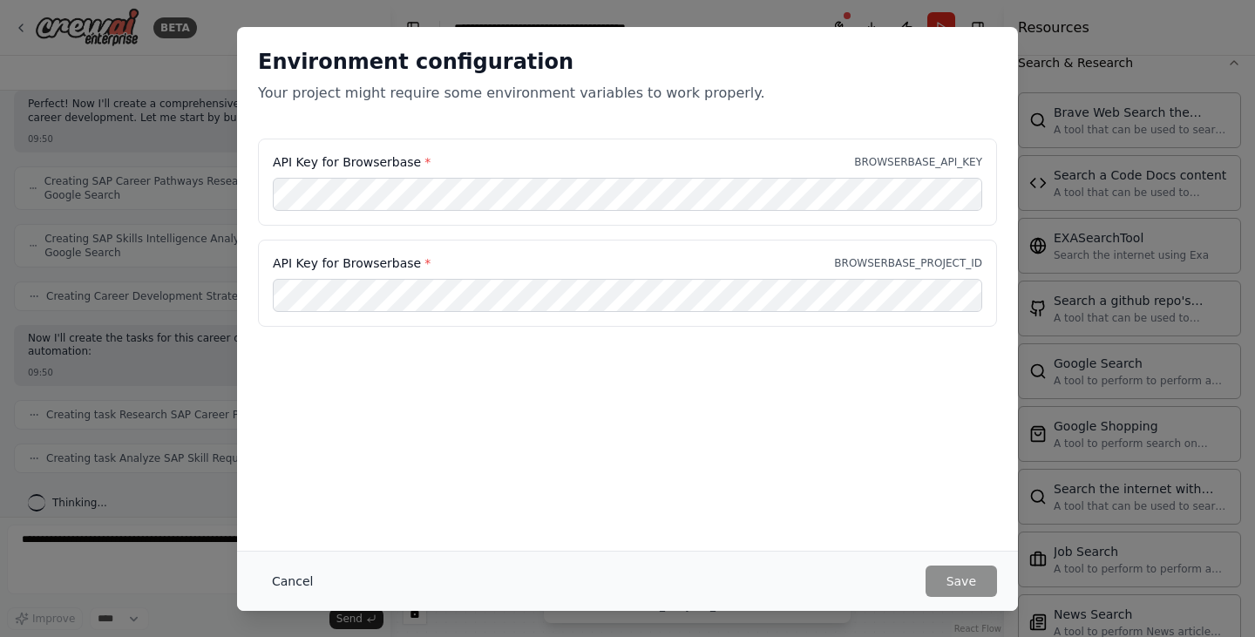
click at [290, 572] on button "Cancel" at bounding box center [292, 581] width 69 height 31
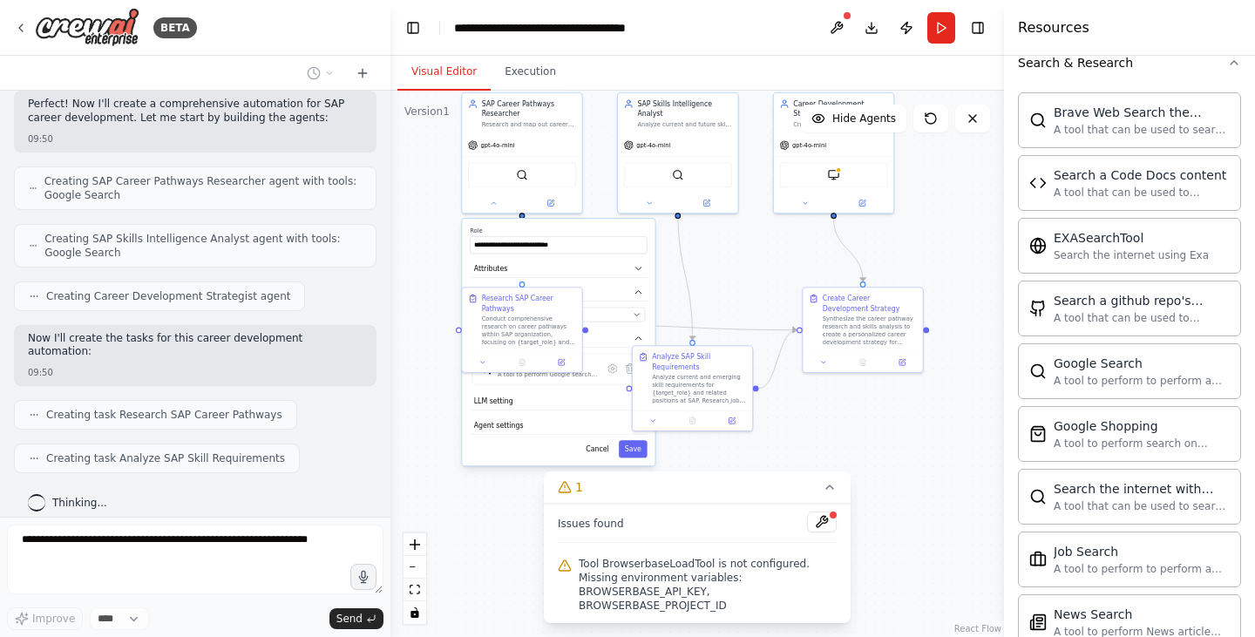
click at [864, 470] on div ".deletable-edge-delete-btn { width: 20px; height: 20px; border: 0px solid #ffff…" at bounding box center [696, 364] width 613 height 546
click at [673, 491] on button "1" at bounding box center [697, 487] width 307 height 32
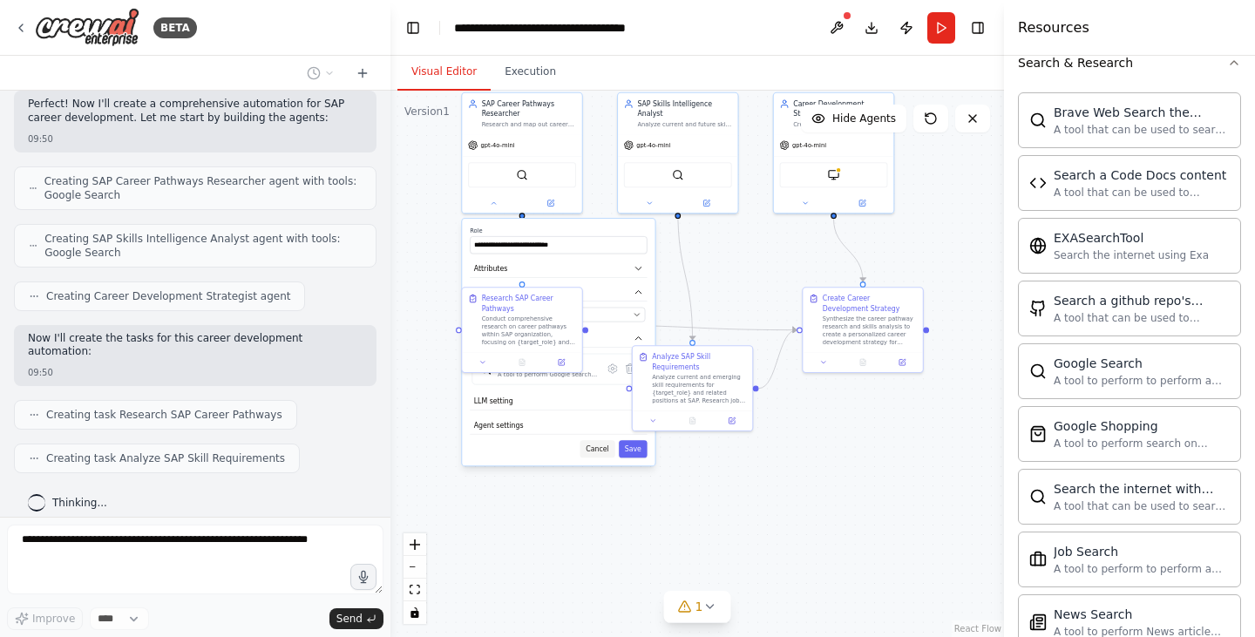
click at [597, 454] on button "Cancel" at bounding box center [597, 448] width 35 height 17
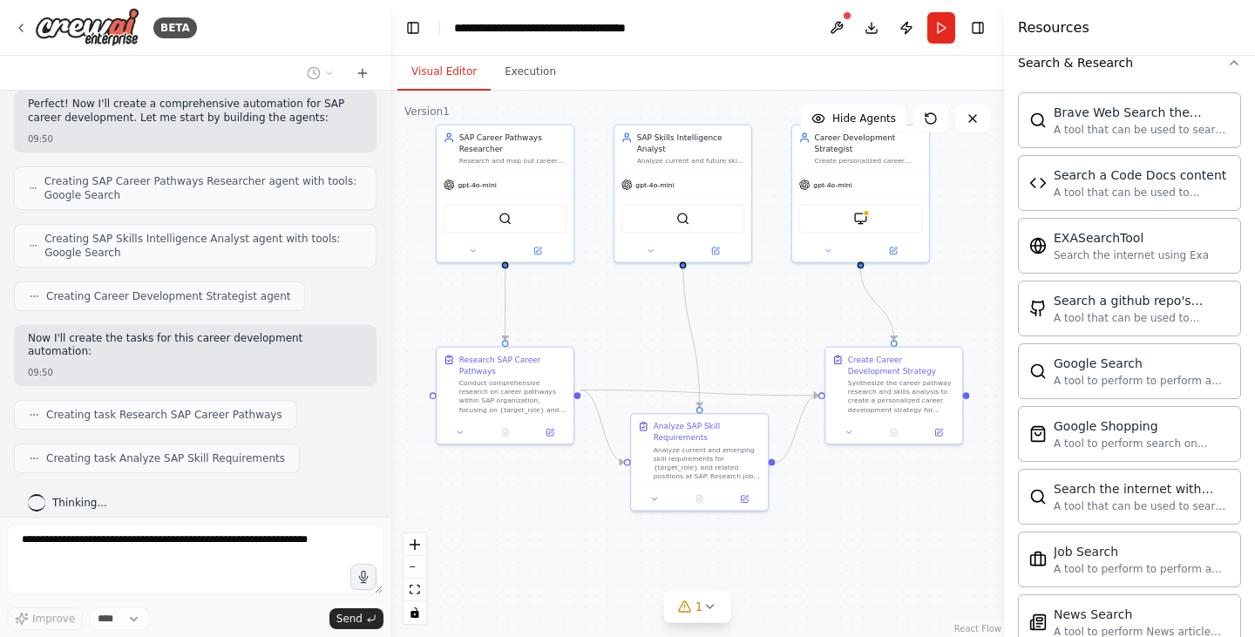
drag, startPoint x: 719, startPoint y: 252, endPoint x: 720, endPoint y: 334, distance: 81.9
click at [720, 334] on div ".deletable-edge-delete-btn { width: 20px; height: 20px; border: 0px solid #ffff…" at bounding box center [696, 364] width 613 height 546
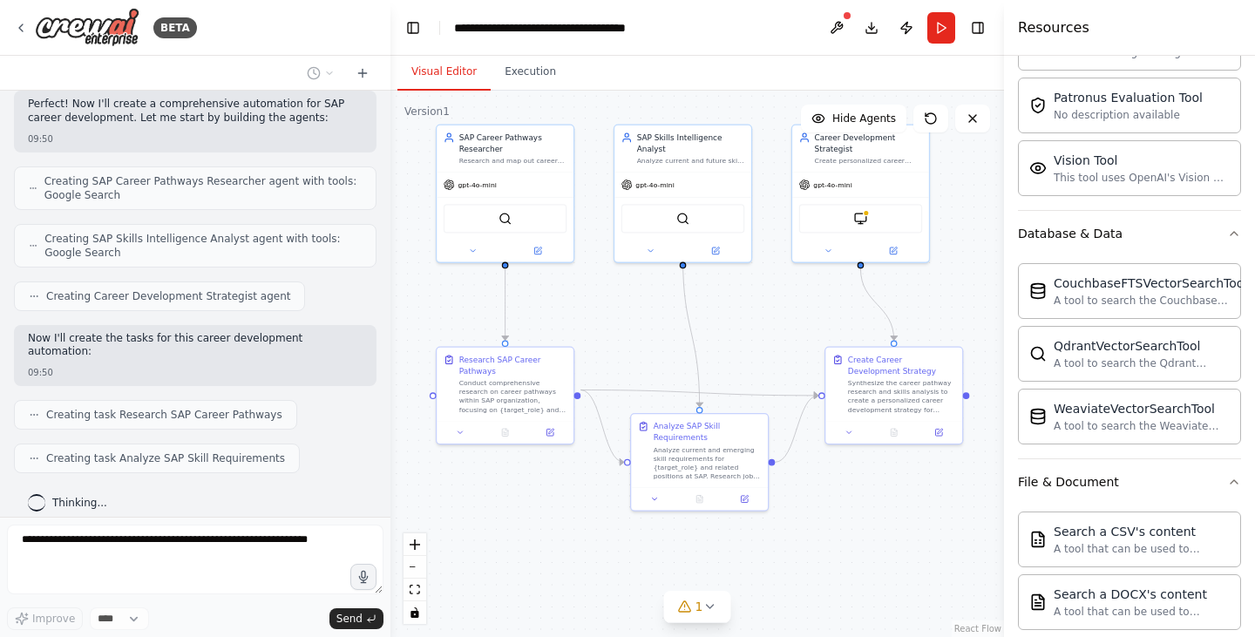
scroll to position [409, 0]
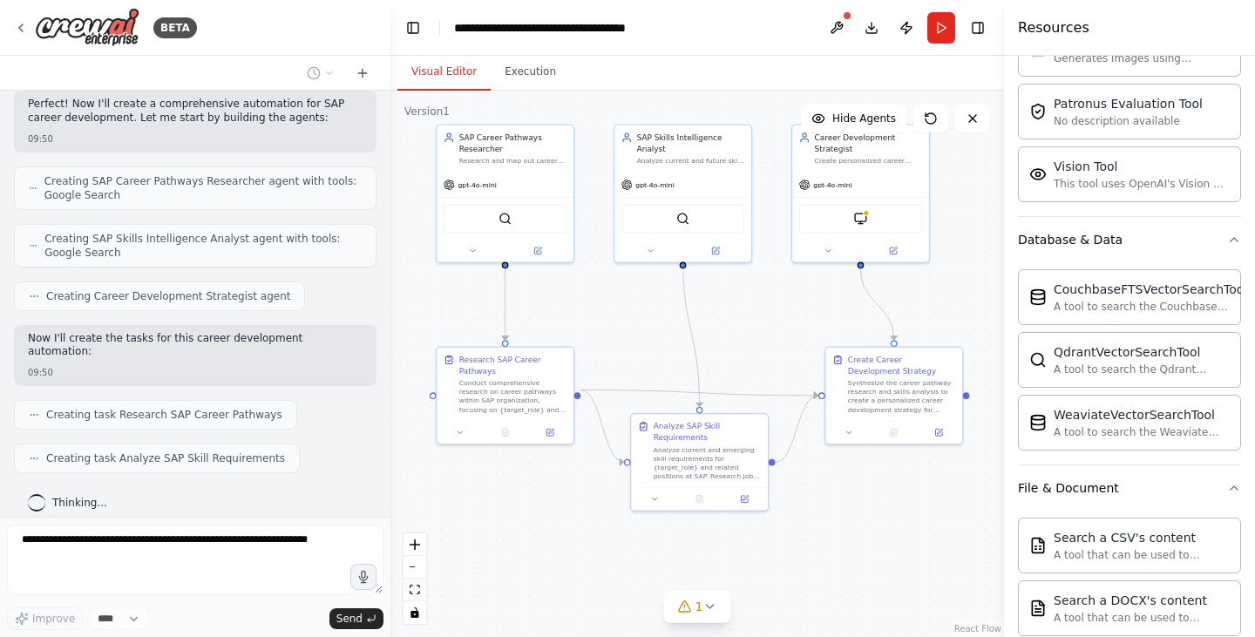
click at [861, 546] on div ".deletable-edge-delete-btn { width: 20px; height: 20px; border: 0px solid #ffff…" at bounding box center [696, 364] width 613 height 546
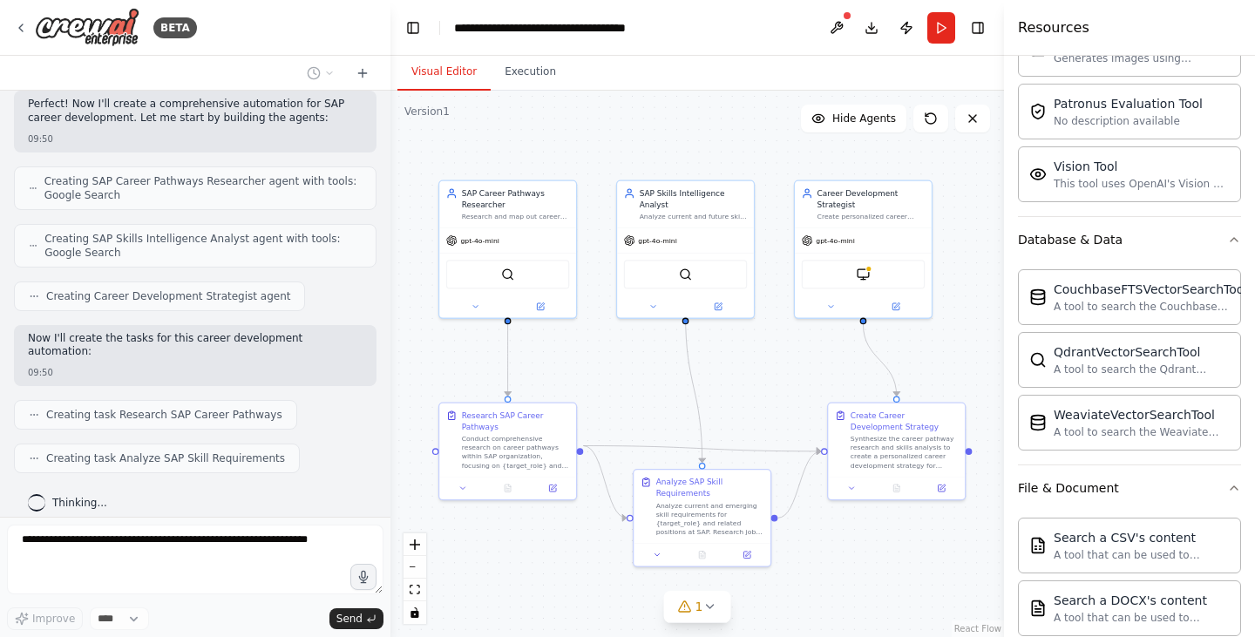
drag, startPoint x: 853, startPoint y: 569, endPoint x: 868, endPoint y: 630, distance: 62.8
click at [868, 630] on div ".deletable-edge-delete-btn { width: 20px; height: 20px; border: 0px solid #ffff…" at bounding box center [696, 364] width 613 height 546
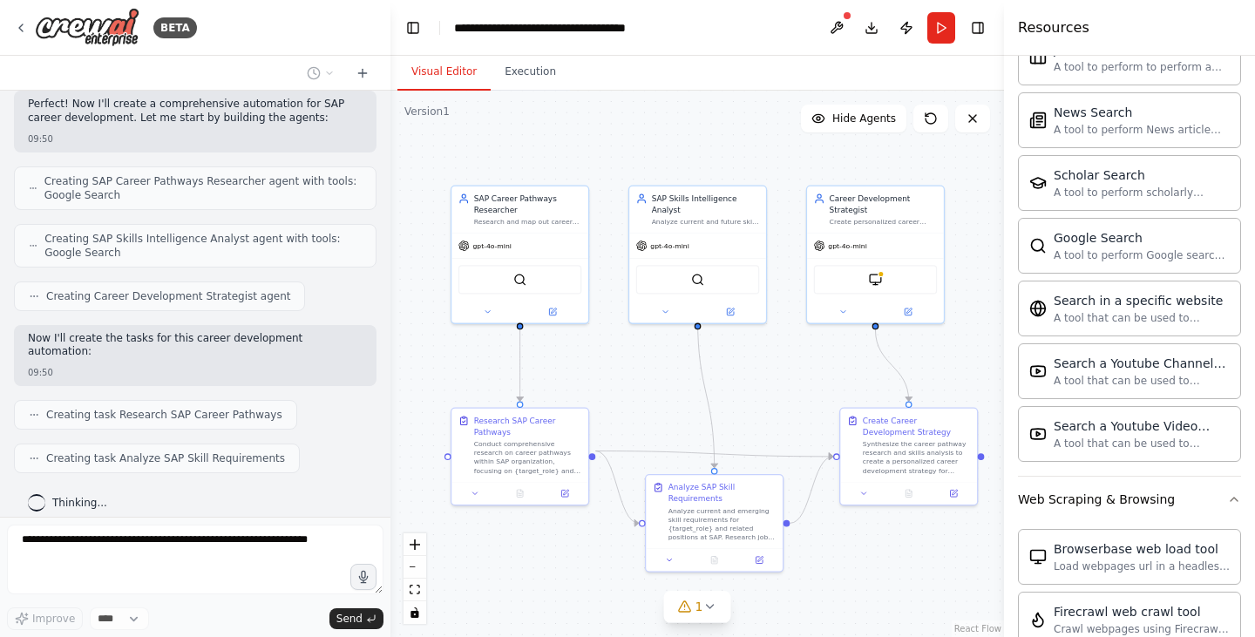
scroll to position [1941, 0]
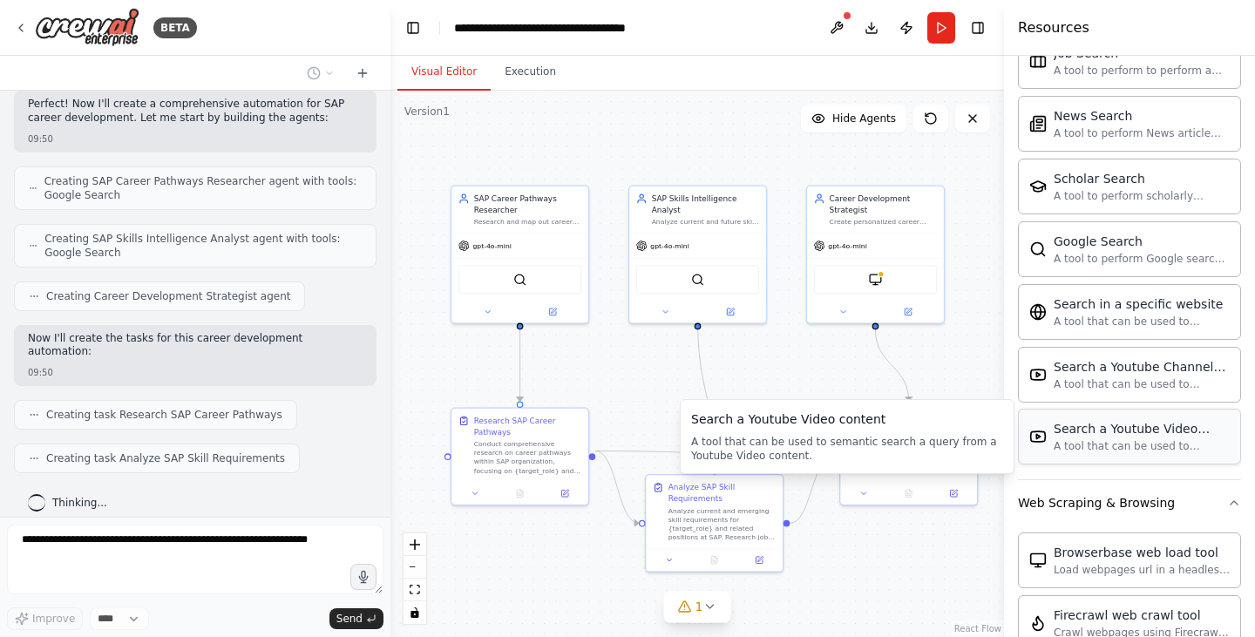
click at [1155, 447] on div "A tool that can be used to semantic search a query from a Youtube Video content." at bounding box center [1141, 446] width 176 height 14
